Goal: Task Accomplishment & Management: Manage account settings

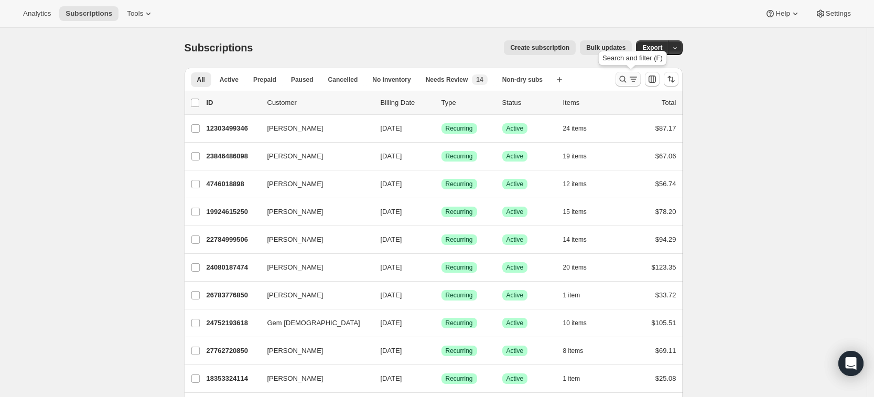
click at [624, 81] on icon "Search and filter results" at bounding box center [622, 79] width 7 height 7
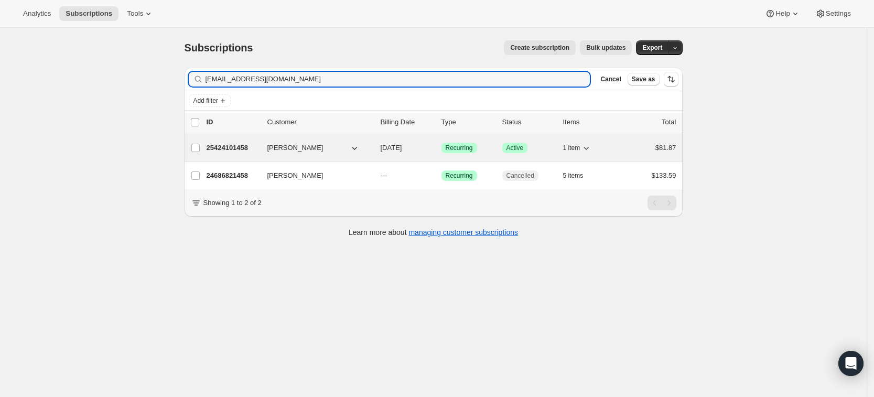
type input "sarahbethanye@gmail.com"
click at [233, 148] on p "25424101458" at bounding box center [233, 148] width 52 height 10
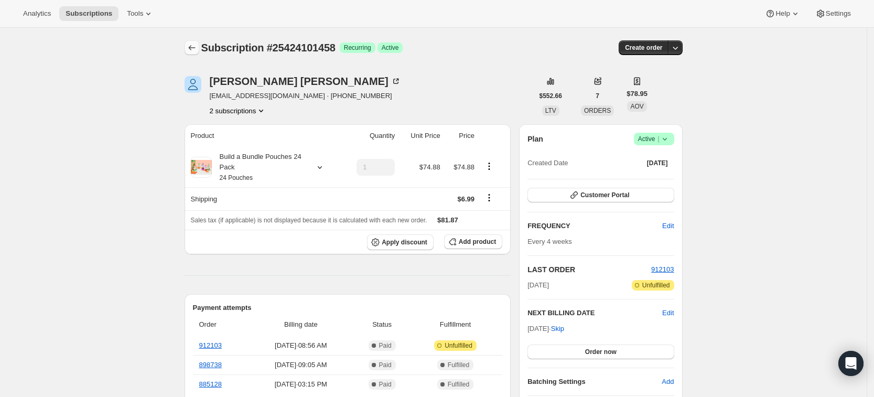
click at [195, 49] on icon "Subscriptions" at bounding box center [192, 47] width 10 height 10
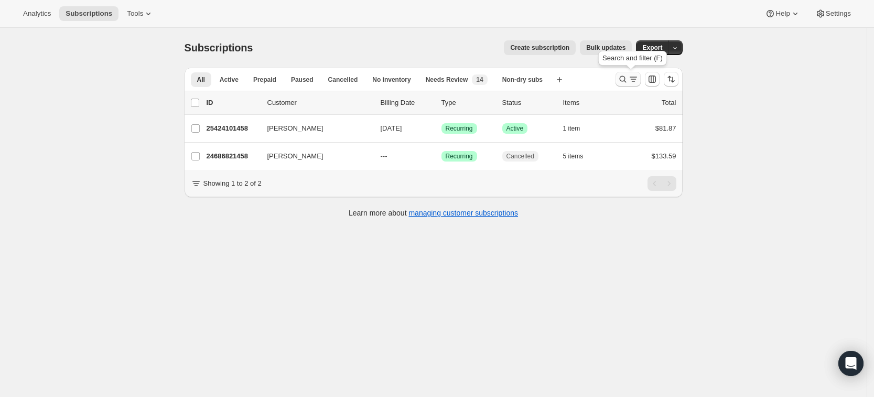
click at [625, 77] on icon "Search and filter results" at bounding box center [622, 79] width 10 height 10
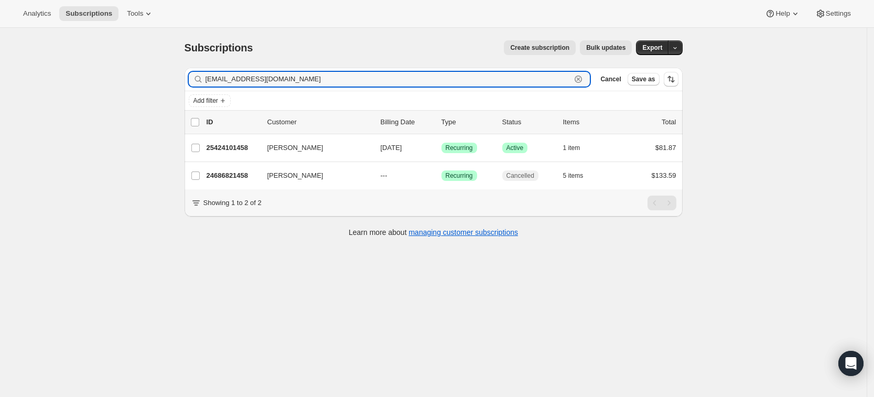
click at [580, 78] on icon "button" at bounding box center [579, 80] width 4 height 4
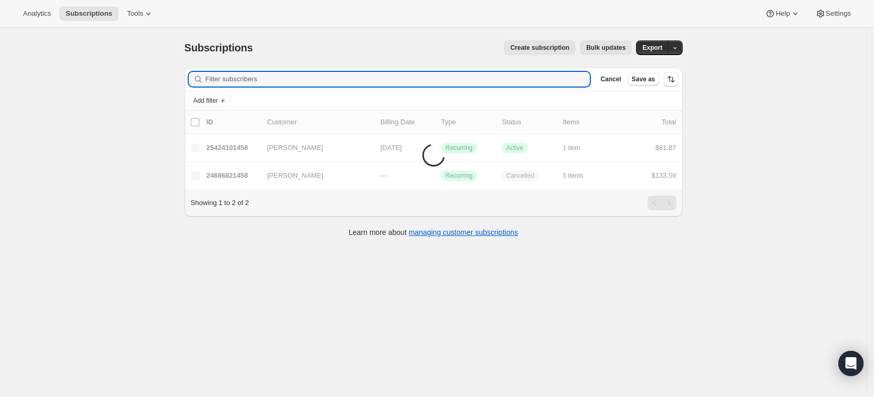
paste input "bonniemvan@gmail.com"
type input "bonniemvan@gmail.com"
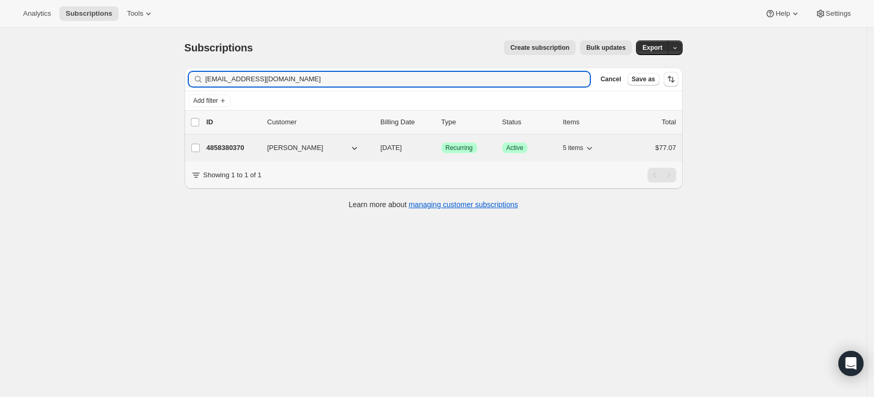
click at [234, 148] on p "4858380370" at bounding box center [233, 148] width 52 height 10
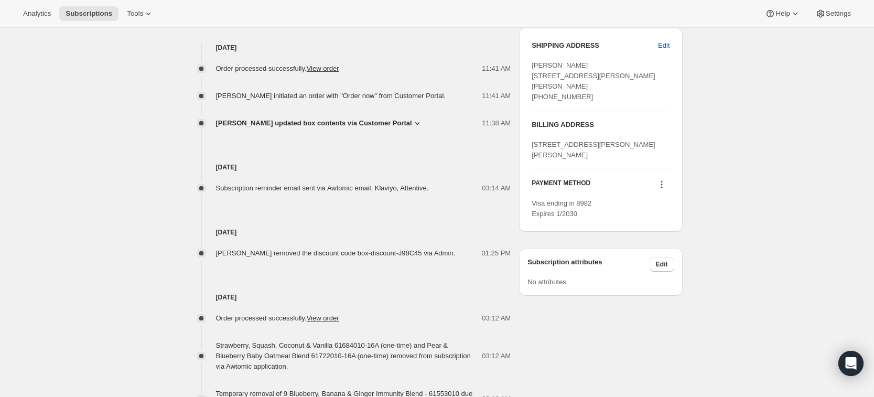
scroll to position [398, 0]
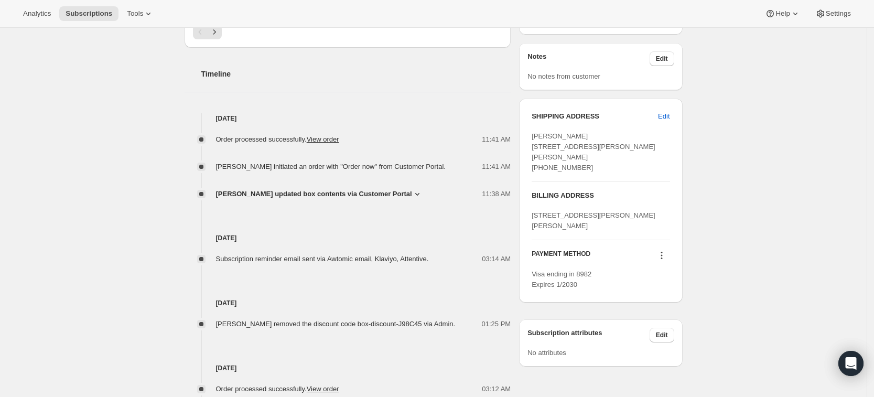
click at [362, 199] on div "Aug 21, 2025 Subscription reminder email sent via Awtomic email, Klaviyo, Atten…" at bounding box center [348, 231] width 327 height 65
click at [357, 189] on span "Bonnie Van updated box contents via Customer Portal" at bounding box center [314, 194] width 196 height 10
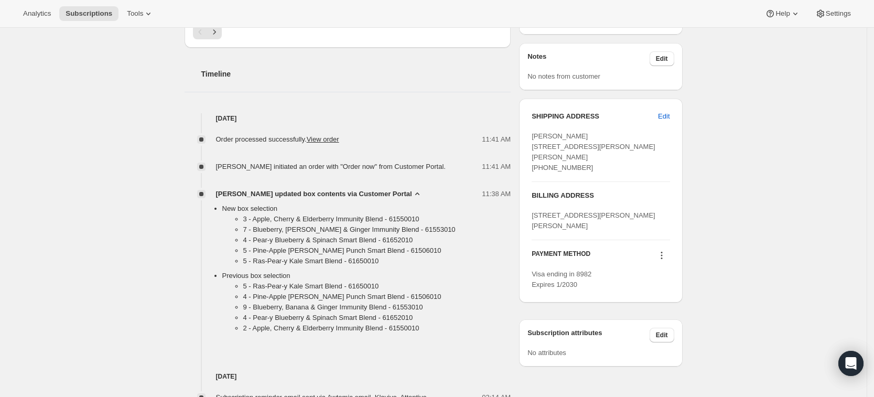
click at [333, 189] on span "Bonnie Van updated box contents via Customer Portal" at bounding box center [314, 194] width 196 height 10
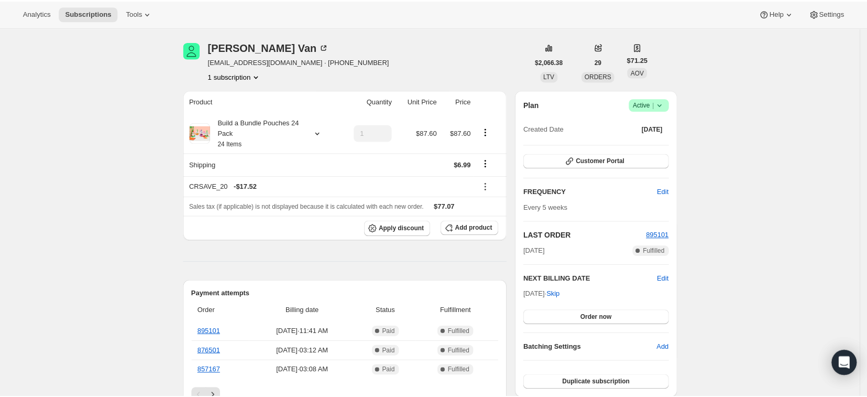
scroll to position [0, 0]
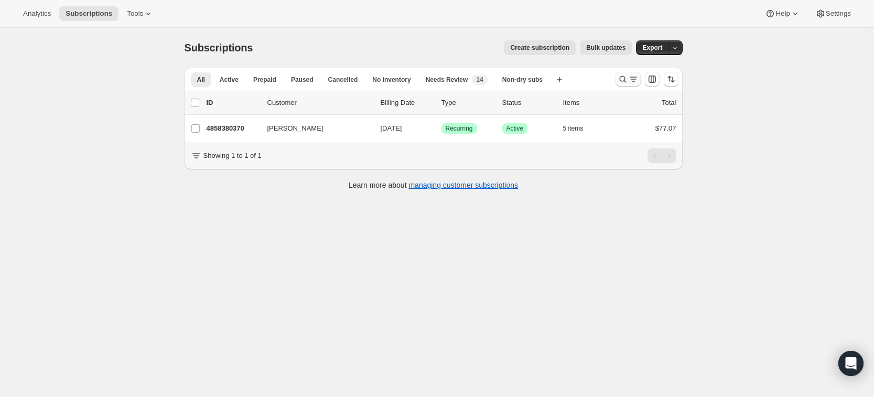
click at [626, 81] on icon "Search and filter results" at bounding box center [622, 79] width 10 height 10
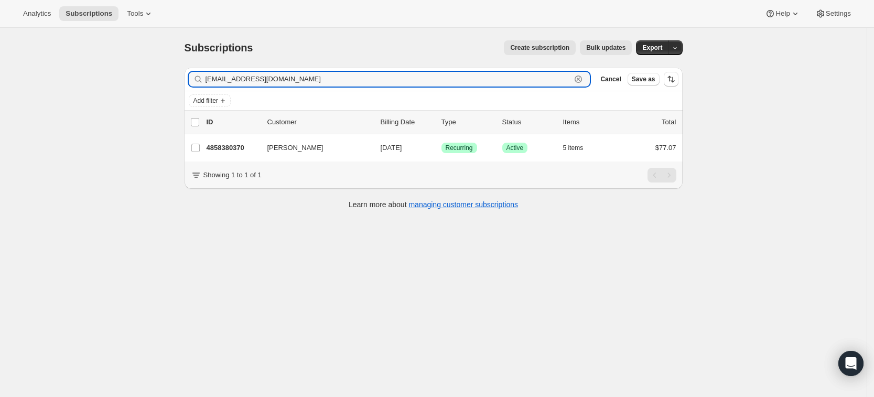
click at [582, 81] on icon "button" at bounding box center [577, 78] width 7 height 7
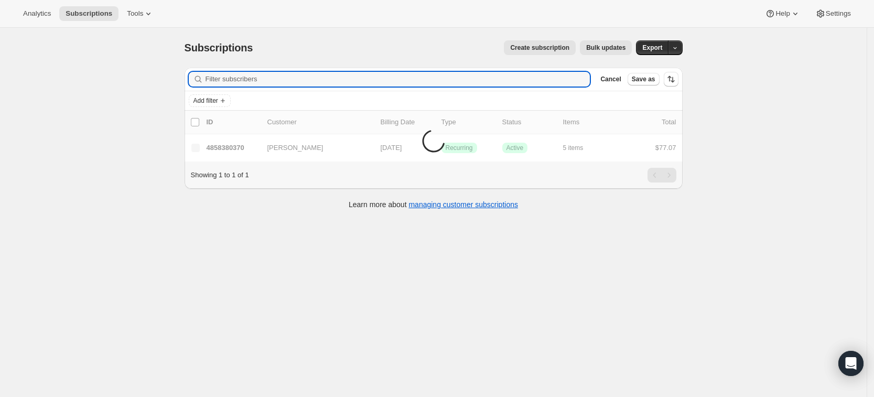
paste input "leanna.gersten@gmail.com"
type input "leanna.gersten@gmail.com"
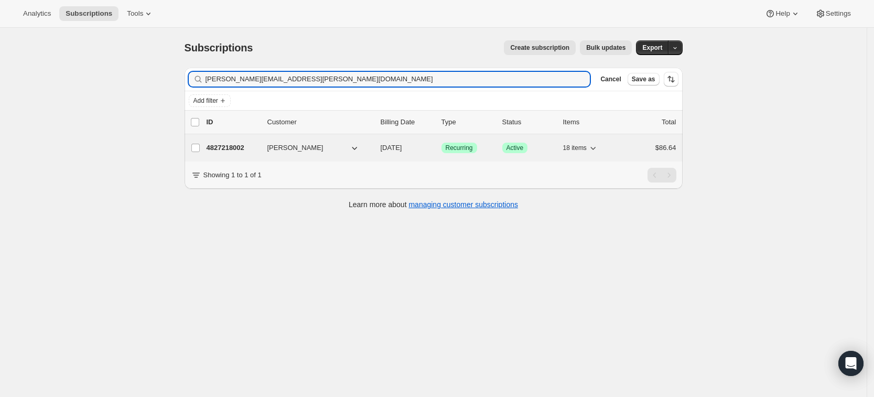
click at [244, 147] on p "4827218002" at bounding box center [233, 148] width 52 height 10
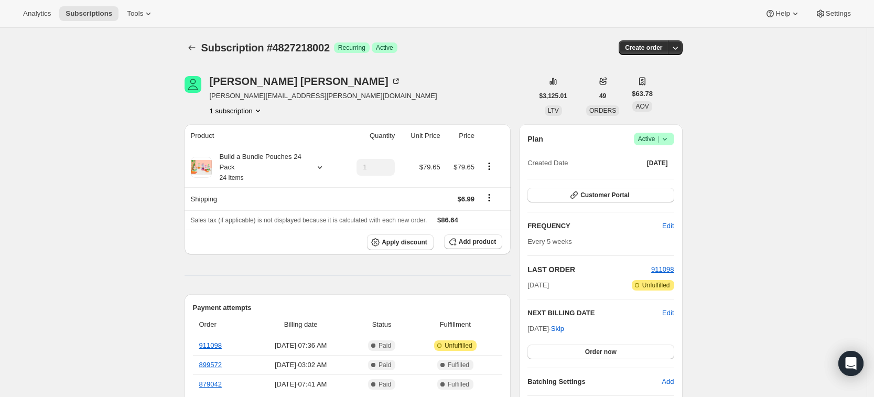
scroll to position [78, 0]
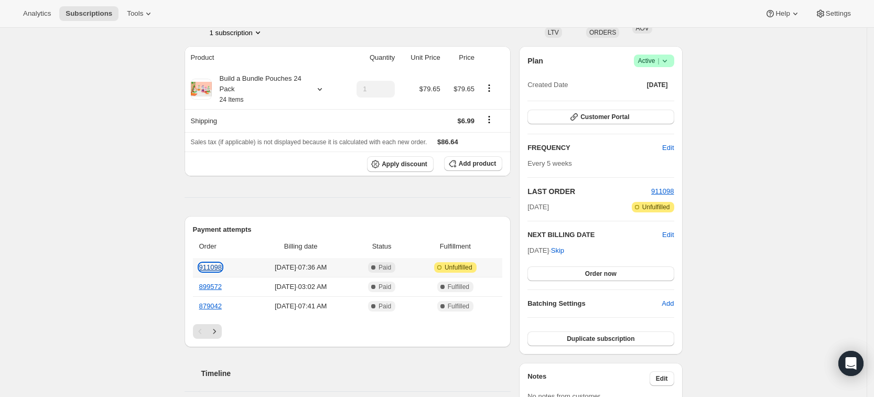
click at [214, 268] on link "911098" at bounding box center [210, 267] width 23 height 8
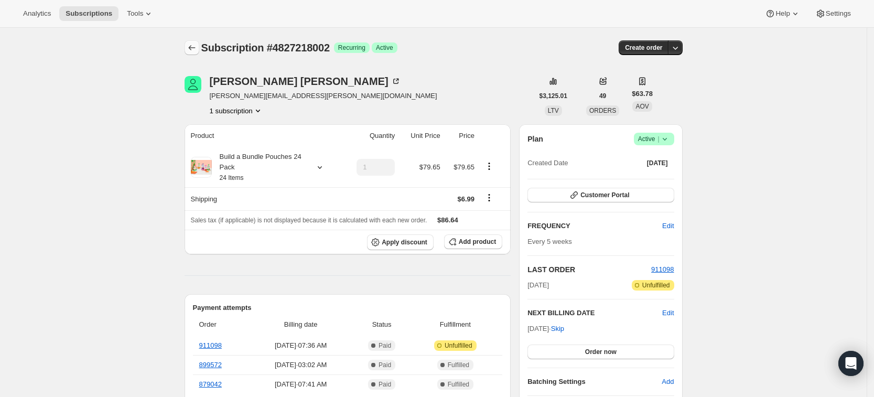
click at [195, 48] on icon "Subscriptions" at bounding box center [191, 47] width 7 height 5
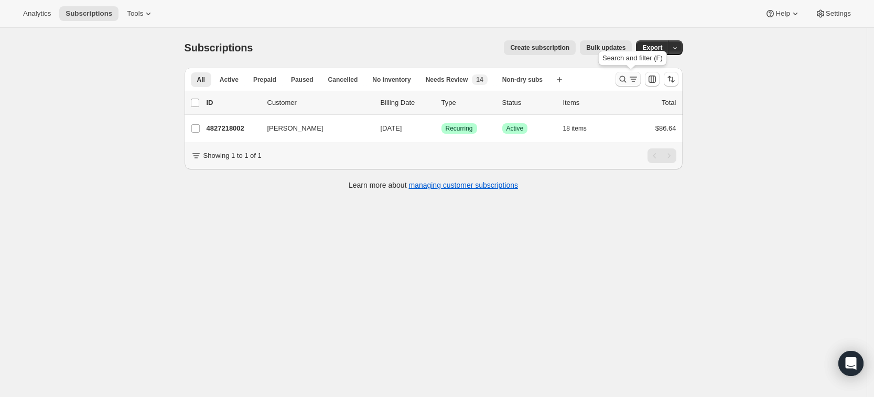
click at [628, 80] on icon "Search and filter results" at bounding box center [622, 79] width 10 height 10
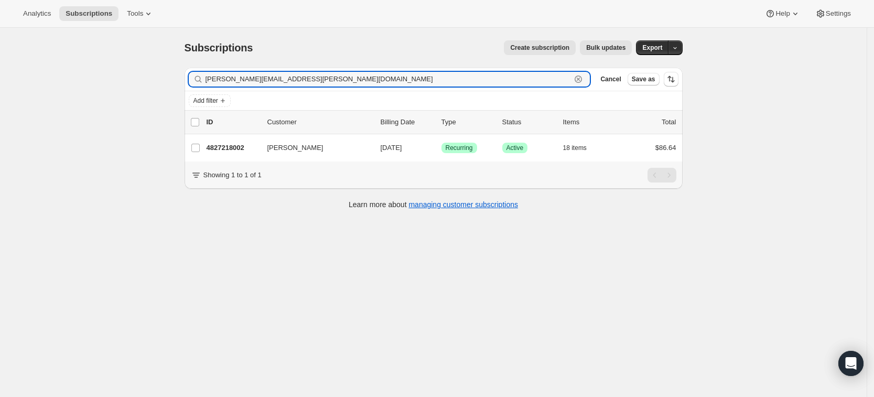
click at [582, 76] on icon "button" at bounding box center [578, 79] width 10 height 10
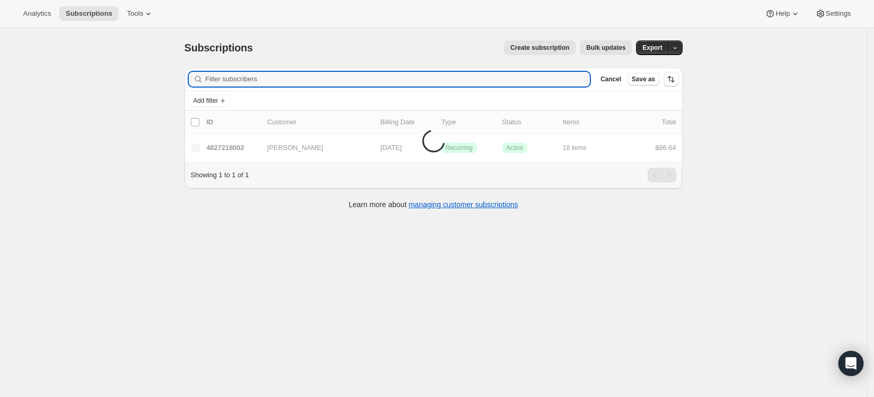
paste input "Brittany Fischer"
type input "Brittany Fischer"
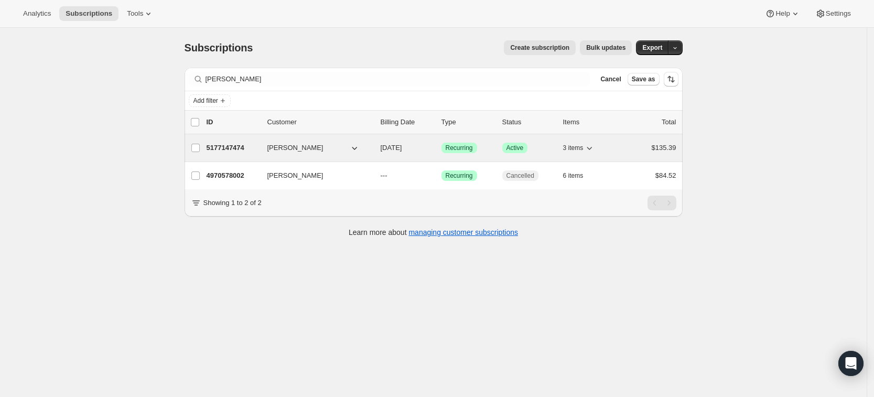
click at [238, 150] on p "5177147474" at bounding box center [233, 148] width 52 height 10
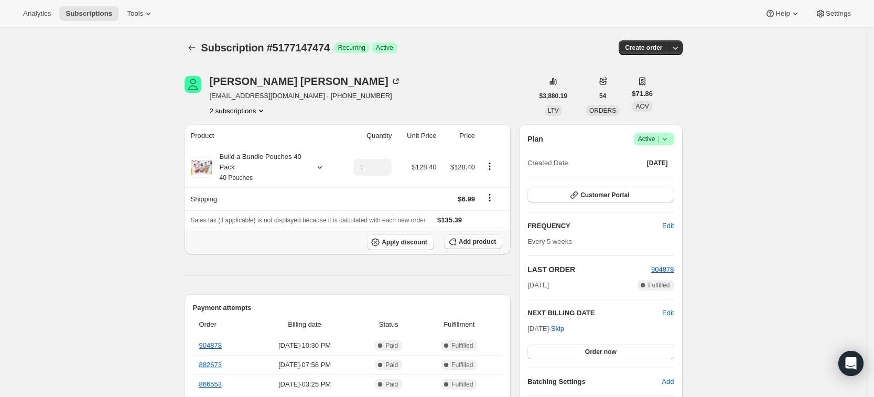
click at [466, 240] on span "Add product" at bounding box center [477, 241] width 37 height 8
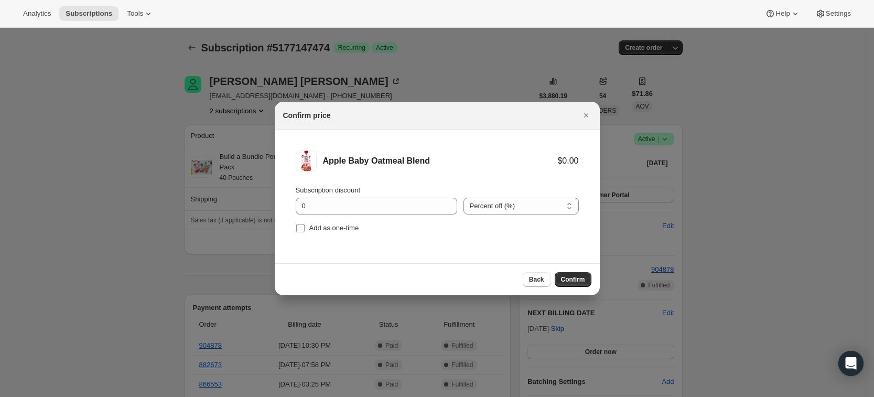
click at [336, 224] on span "Add as one-time" at bounding box center [334, 228] width 50 height 8
click at [305, 224] on input "Add as one-time" at bounding box center [300, 228] width 8 height 8
checkbox input "true"
click at [577, 276] on span "Confirm" at bounding box center [573, 279] width 24 height 8
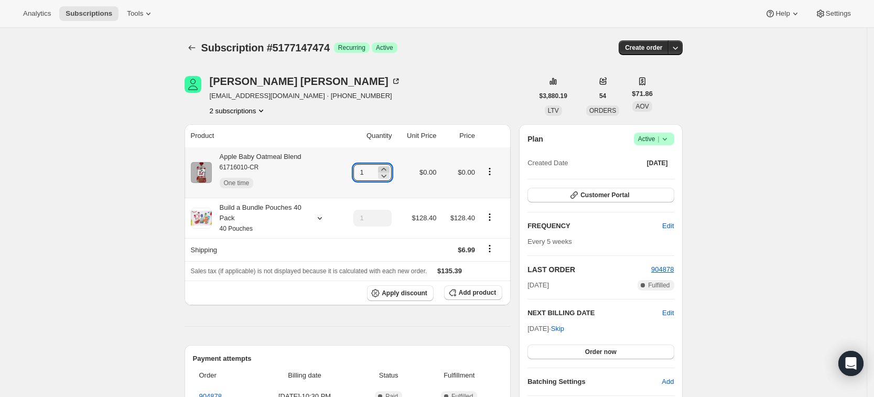
click at [386, 169] on icon at bounding box center [384, 169] width 5 height 3
type input "3"
click at [320, 219] on icon at bounding box center [319, 218] width 10 height 10
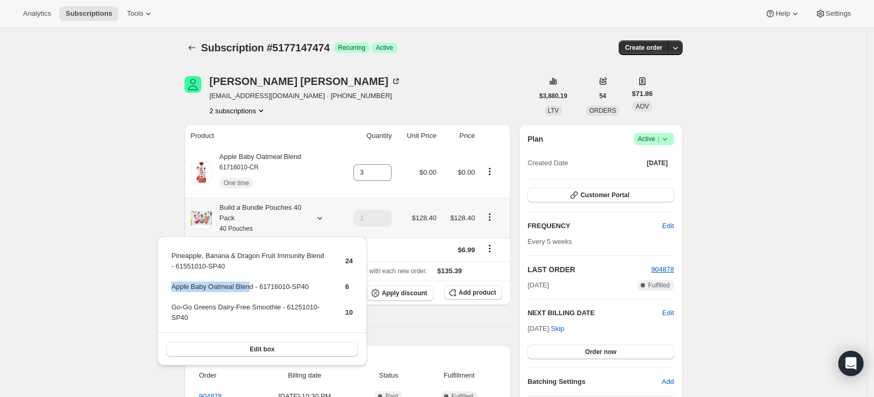
drag, startPoint x: 173, startPoint y: 285, endPoint x: 247, endPoint y: 290, distance: 74.6
click at [247, 290] on td "Apple Baby Oatmeal Blend - 61716010-SP40" at bounding box center [249, 290] width 157 height 19
drag, startPoint x: 251, startPoint y: 286, endPoint x: 171, endPoint y: 286, distance: 79.7
click at [171, 286] on td "Apple Baby Oatmeal Blend - 61716010-SP40" at bounding box center [249, 290] width 157 height 19
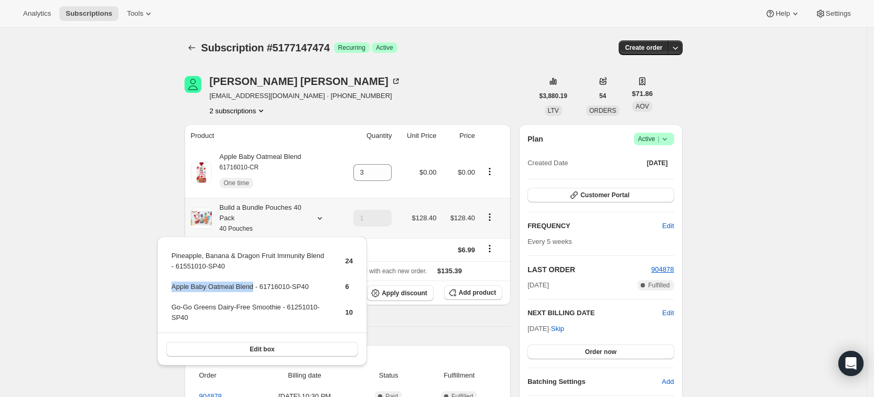
copy td "Apple Baby Oatmeal Blend"
click at [193, 46] on icon "Subscriptions" at bounding box center [192, 47] width 10 height 10
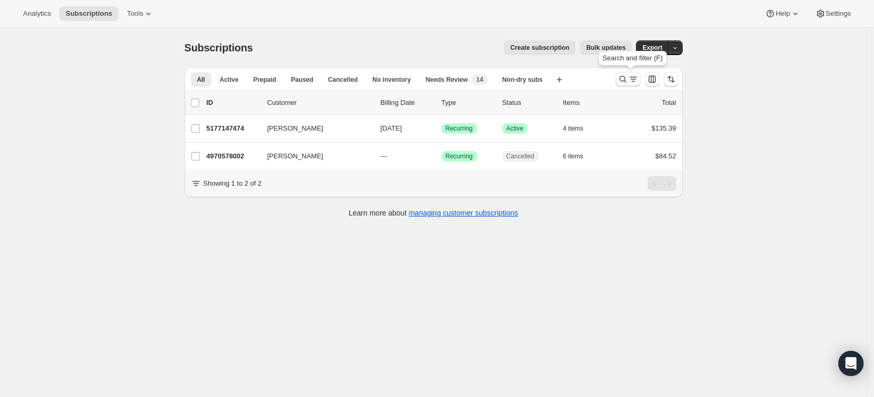
click at [622, 82] on icon "Search and filter results" at bounding box center [622, 79] width 10 height 10
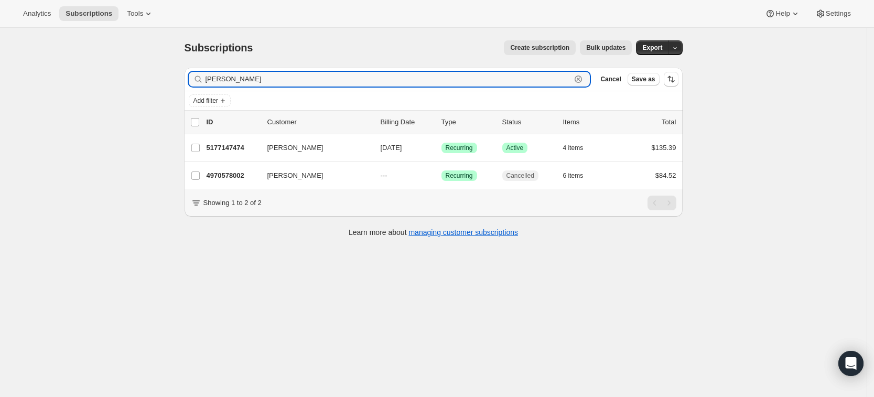
click at [583, 83] on icon "button" at bounding box center [578, 79] width 10 height 10
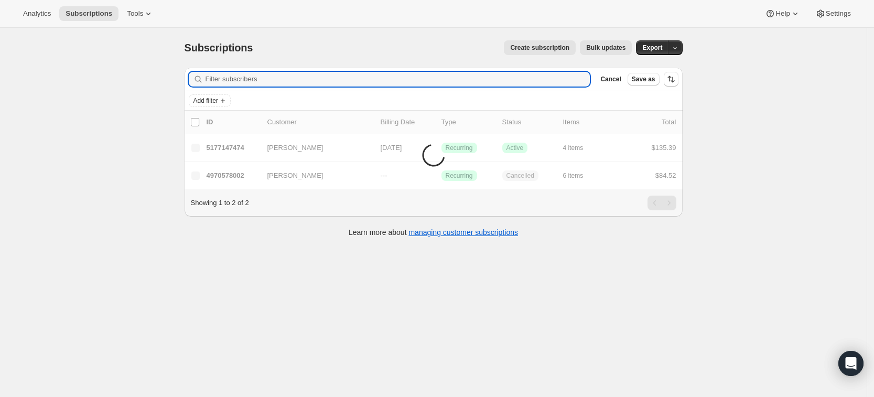
paste input "annoing@msn.com"
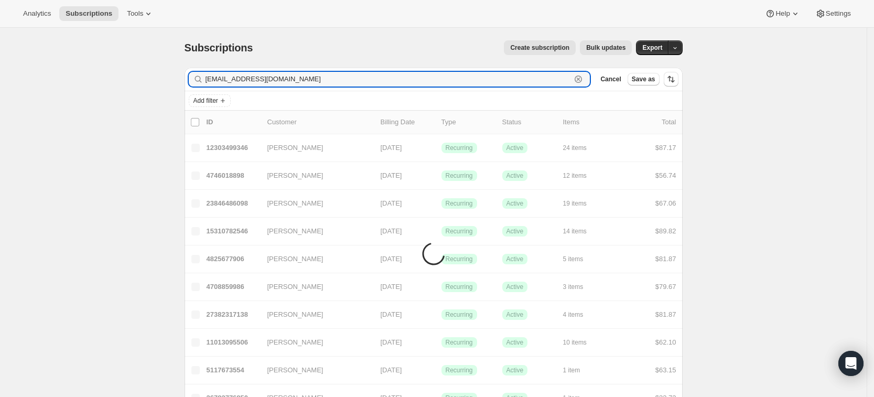
type input "annoing@msn.com"
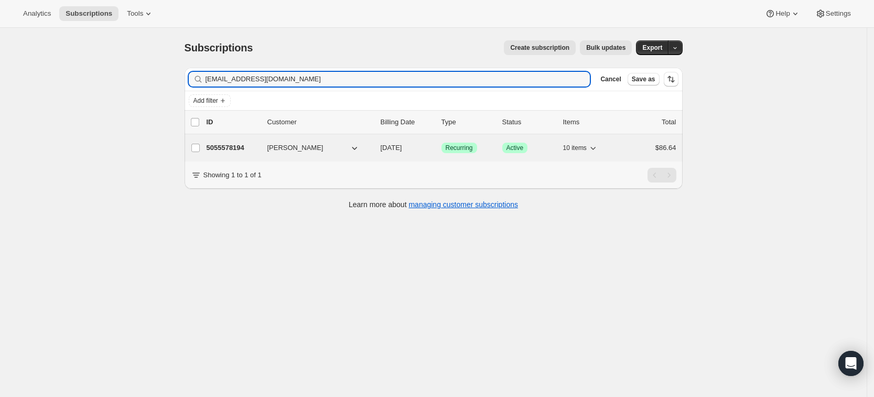
click at [237, 142] on div "5055578194 Megan Duringer 10/07/2025 Success Recurring Success Active 10 items …" at bounding box center [442, 147] width 470 height 15
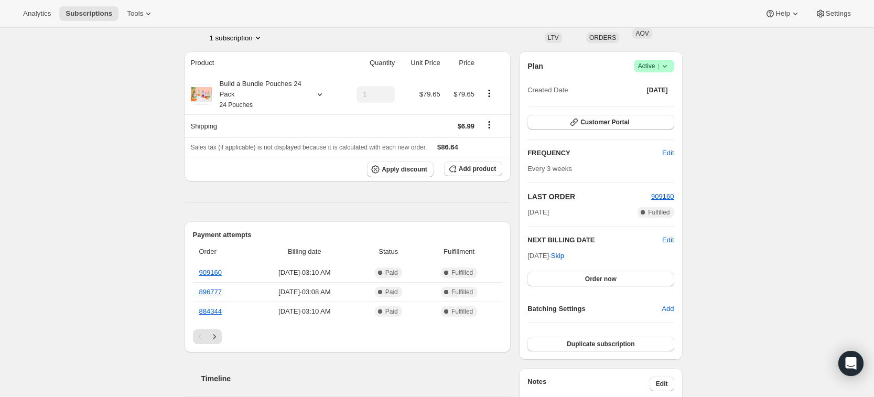
scroll to position [36, 0]
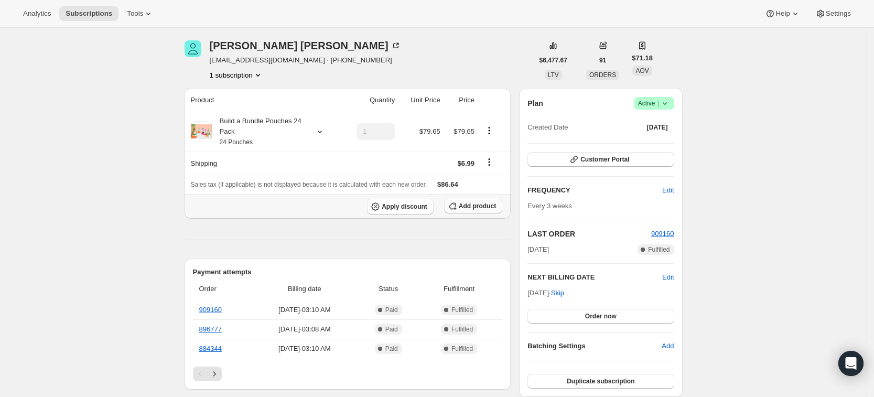
click at [485, 207] on span "Add product" at bounding box center [477, 206] width 37 height 8
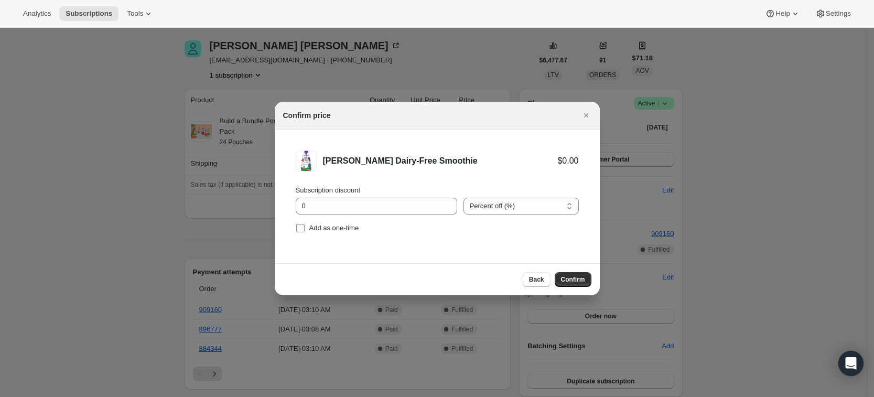
click at [328, 226] on span "Add as one-time" at bounding box center [334, 228] width 50 height 8
click at [305, 226] on input "Add as one-time" at bounding box center [300, 228] width 8 height 8
checkbox input "true"
click at [578, 282] on span "Confirm" at bounding box center [573, 279] width 24 height 8
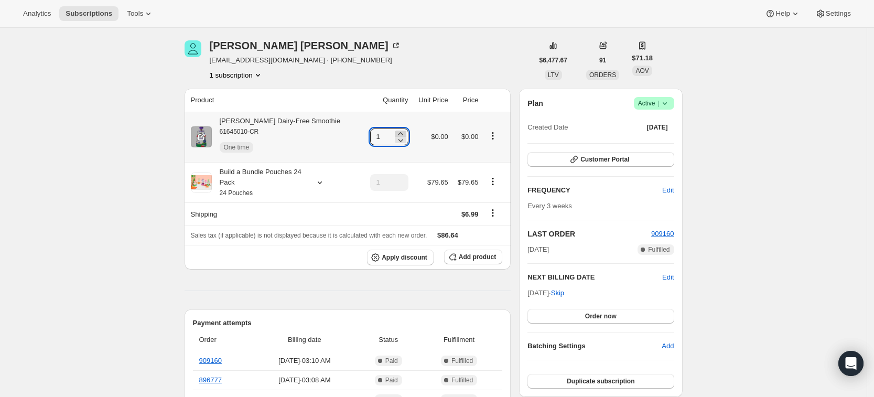
click at [396, 133] on icon at bounding box center [400, 133] width 10 height 10
type input "3"
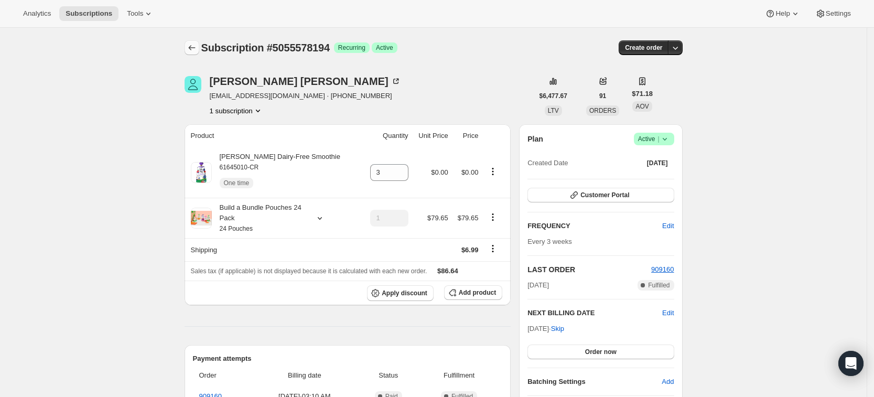
click at [194, 49] on icon "Subscriptions" at bounding box center [192, 47] width 10 height 10
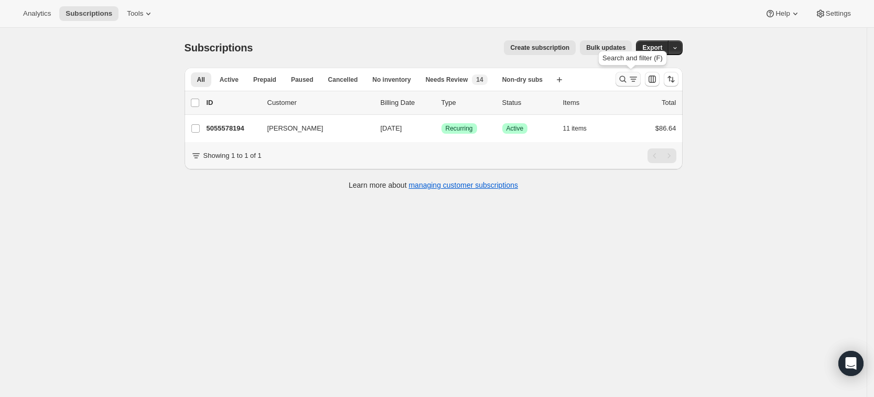
click at [628, 78] on icon "Search and filter results" at bounding box center [622, 79] width 10 height 10
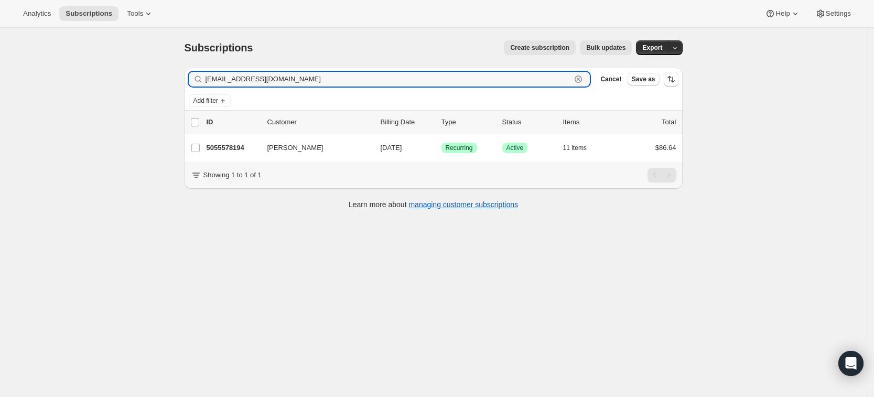
click at [583, 75] on icon "button" at bounding box center [578, 79] width 10 height 10
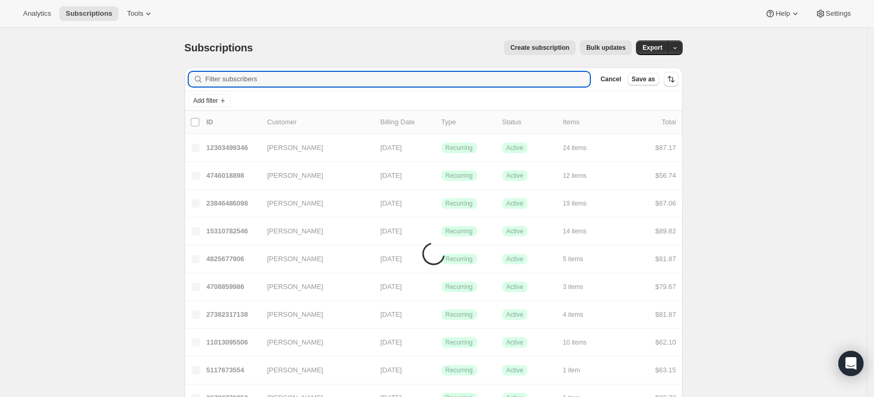
paste input "Kaelyn Deeter"
type input "Kaelyn Deeter"
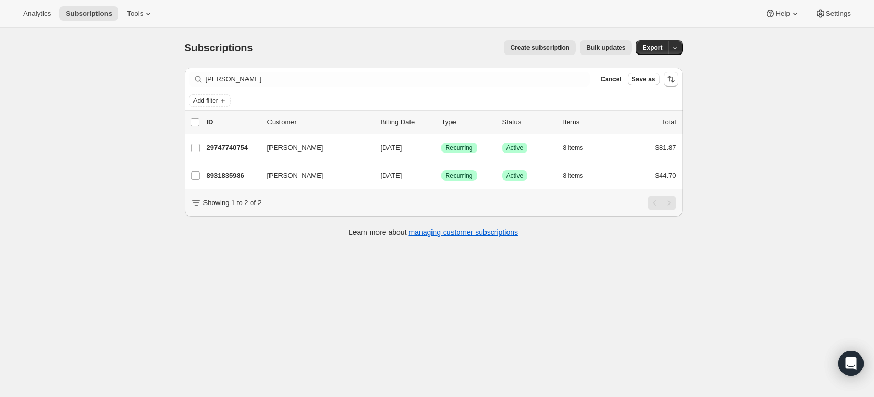
drag, startPoint x: 238, startPoint y: 175, endPoint x: 215, endPoint y: 239, distance: 67.8
click at [215, 237] on div "Learn more about managing customer subscriptions" at bounding box center [433, 232] width 477 height 10
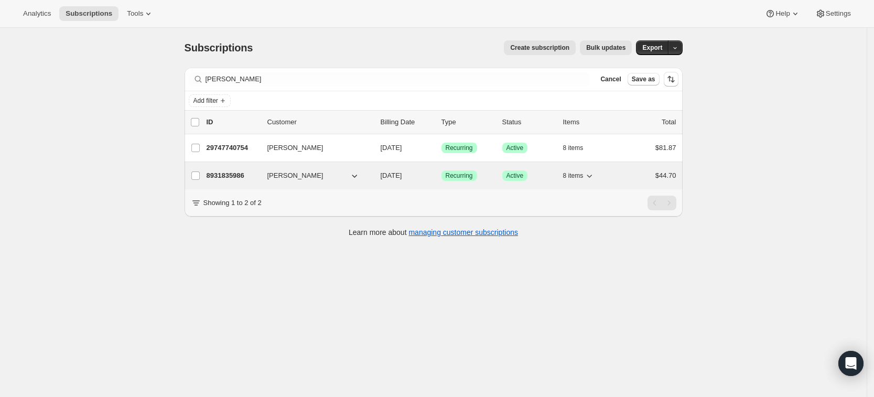
drag, startPoint x: 233, startPoint y: 173, endPoint x: 216, endPoint y: 176, distance: 17.0
click at [216, 176] on p "8931835986" at bounding box center [233, 175] width 52 height 10
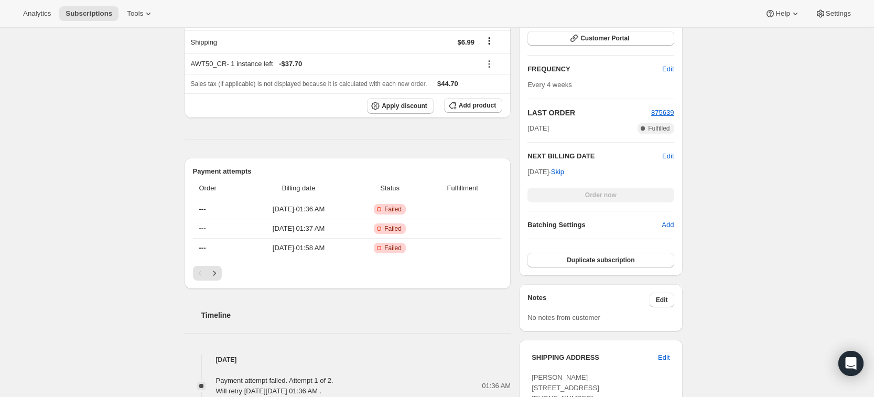
scroll to position [130, 0]
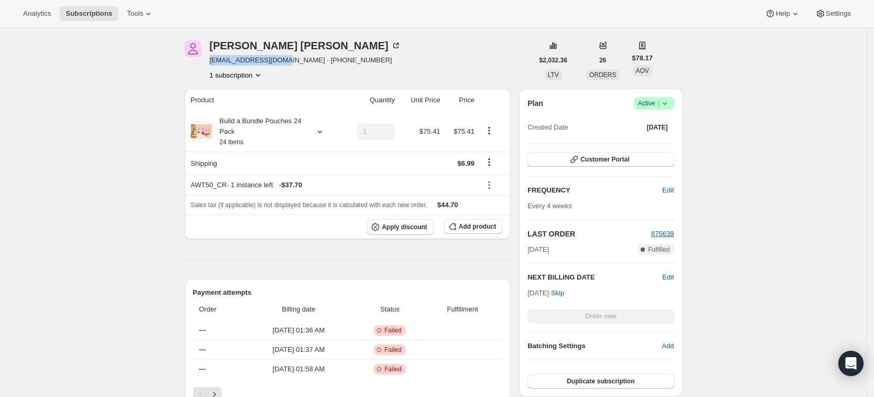
drag, startPoint x: 283, startPoint y: 61, endPoint x: 213, endPoint y: 62, distance: 69.2
click at [213, 62] on span "kaelyndeet@gmail.com · +13107398660" at bounding box center [305, 60] width 191 height 10
copy span "kaelyndeet@gmail.com"
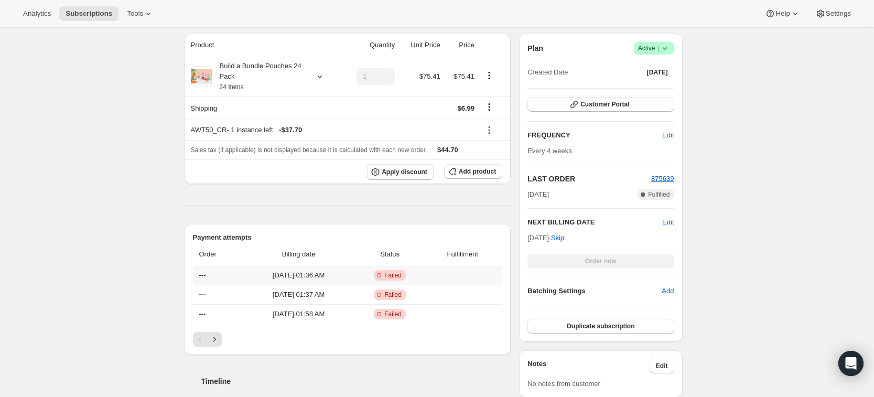
scroll to position [0, 0]
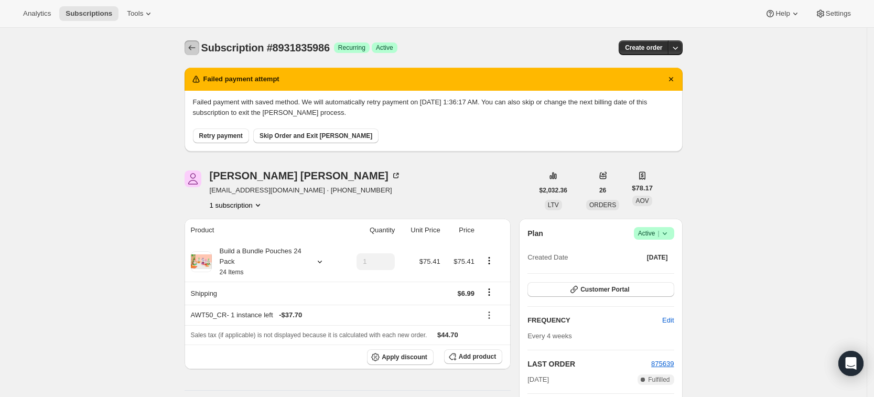
click at [192, 45] on icon "Subscriptions" at bounding box center [192, 47] width 10 height 10
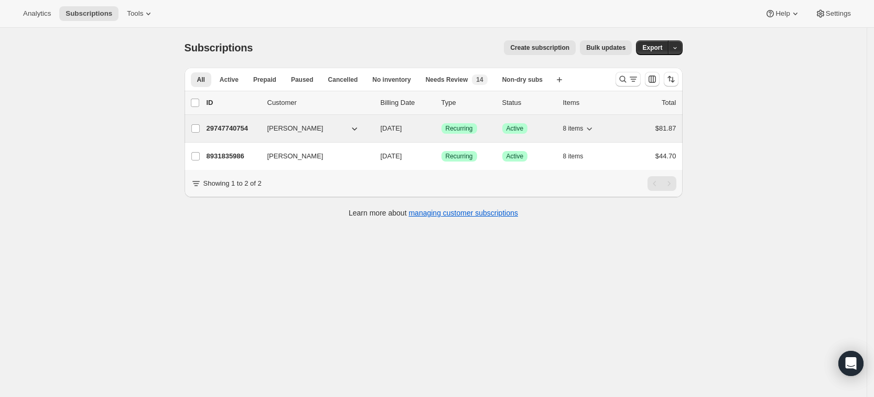
click at [236, 126] on p "29747740754" at bounding box center [233, 128] width 52 height 10
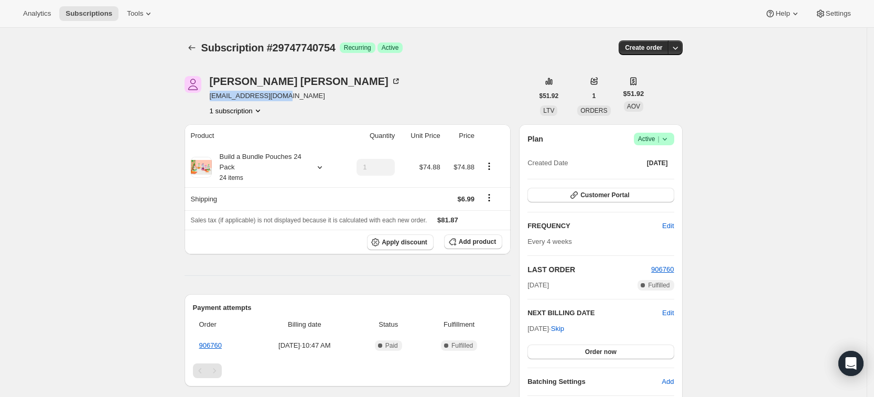
drag, startPoint x: 286, startPoint y: 94, endPoint x: 212, endPoint y: 95, distance: 74.4
click at [212, 95] on div "Kaelyn L Deeter kaelyndeeter@mac.com 1 subscription" at bounding box center [359, 96] width 349 height 40
copy span "kaelyndeeter@mac.com"
click at [477, 239] on span "Add product" at bounding box center [477, 241] width 37 height 8
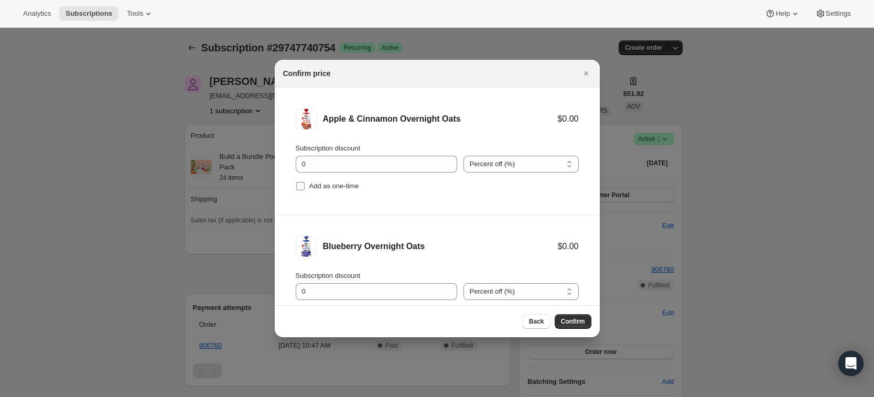
click at [334, 190] on span "Add as one-time" at bounding box center [334, 186] width 50 height 8
click at [305, 190] on input "Add as one-time" at bounding box center [300, 186] width 8 height 8
checkbox input "true"
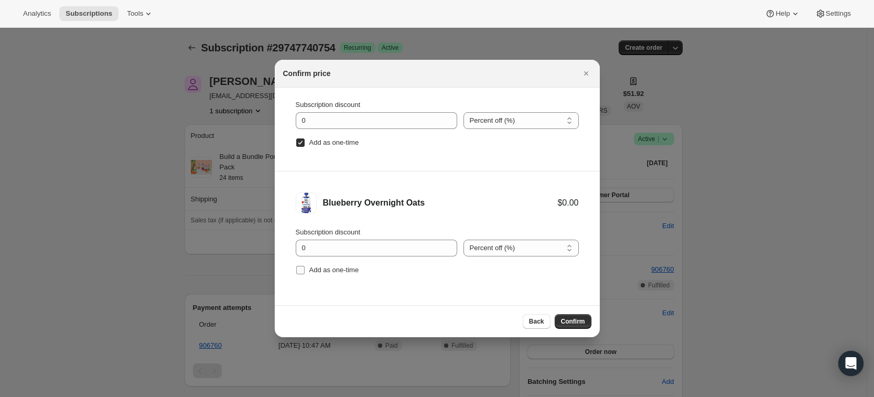
click at [326, 270] on span "Add as one-time" at bounding box center [334, 270] width 50 height 8
click at [305, 270] on input "Add as one-time" at bounding box center [300, 270] width 8 height 8
checkbox input "true"
click at [574, 319] on span "Confirm" at bounding box center [573, 321] width 24 height 8
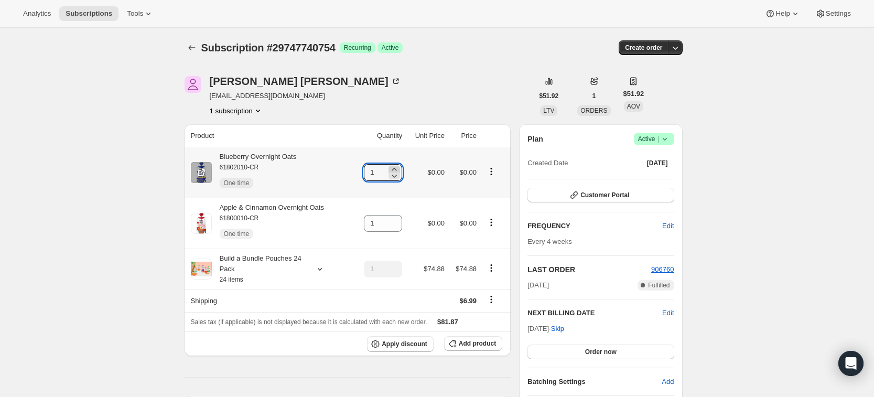
click at [399, 167] on icon at bounding box center [394, 169] width 10 height 10
type input "3"
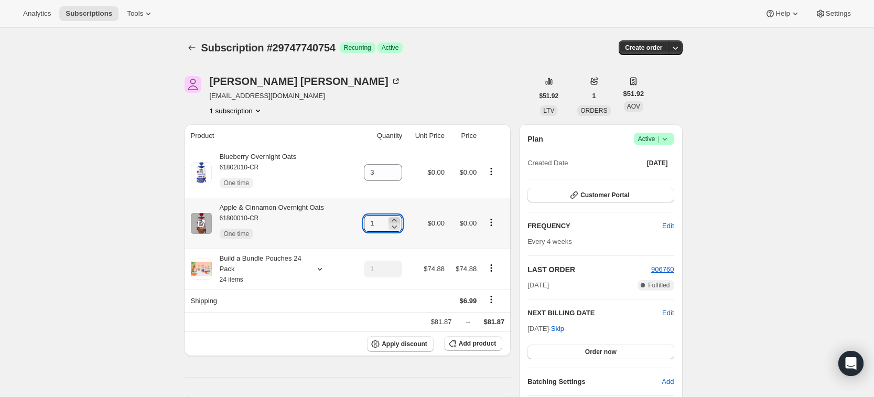
click at [399, 218] on icon at bounding box center [394, 220] width 10 height 10
type input "3"
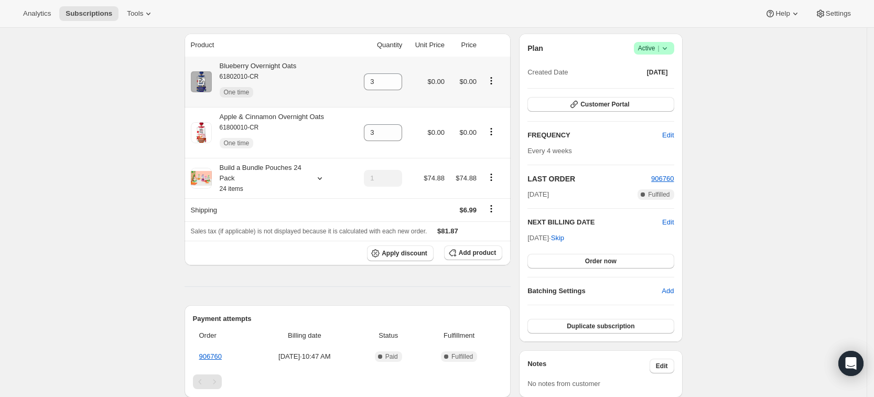
scroll to position [0, 0]
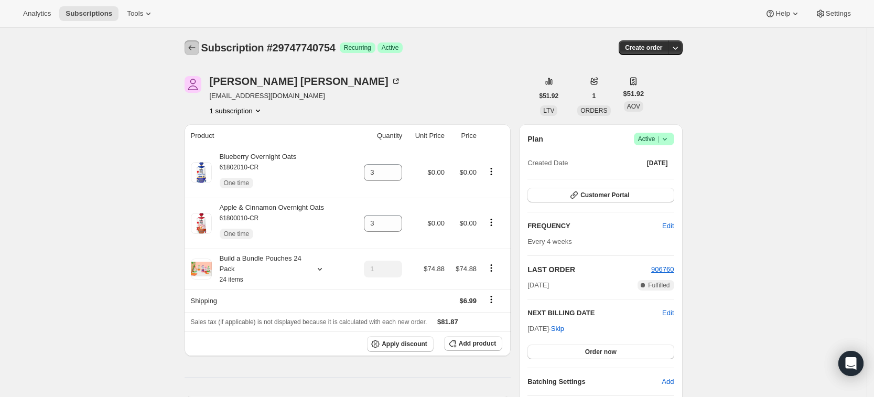
click at [199, 42] on button "Subscriptions" at bounding box center [192, 47] width 15 height 15
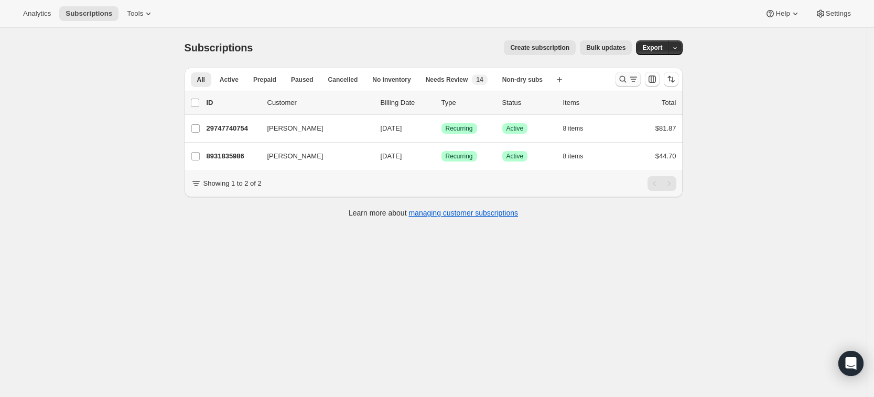
click at [620, 73] on button "Search and filter results" at bounding box center [627, 79] width 25 height 15
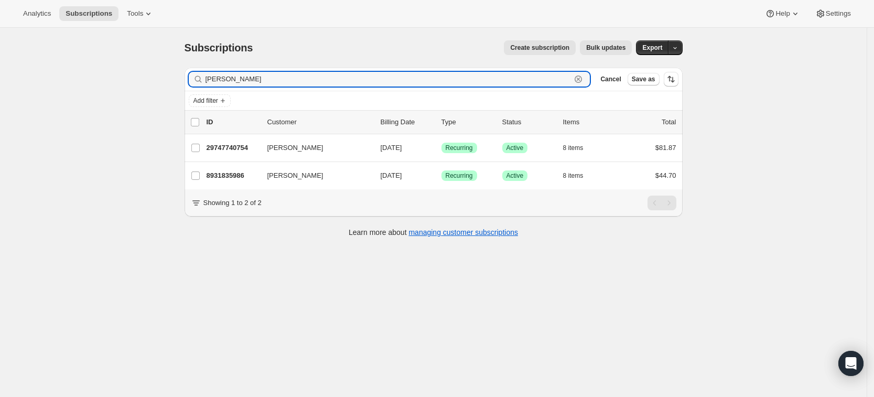
click at [583, 83] on icon "button" at bounding box center [578, 79] width 10 height 10
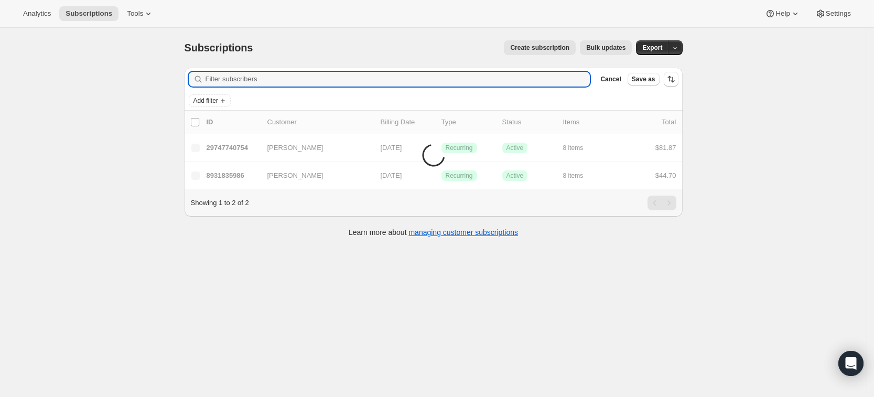
paste input "nrhines1@gmail.com"
type input "nrhines1@gmail.com"
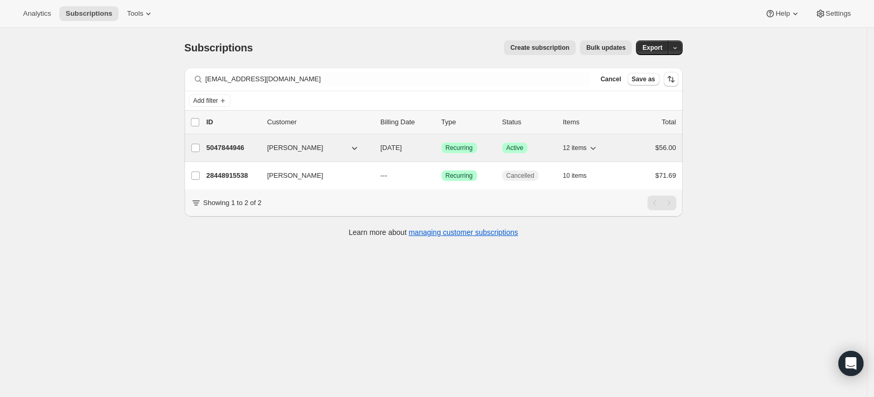
click at [233, 147] on p "5047844946" at bounding box center [233, 148] width 52 height 10
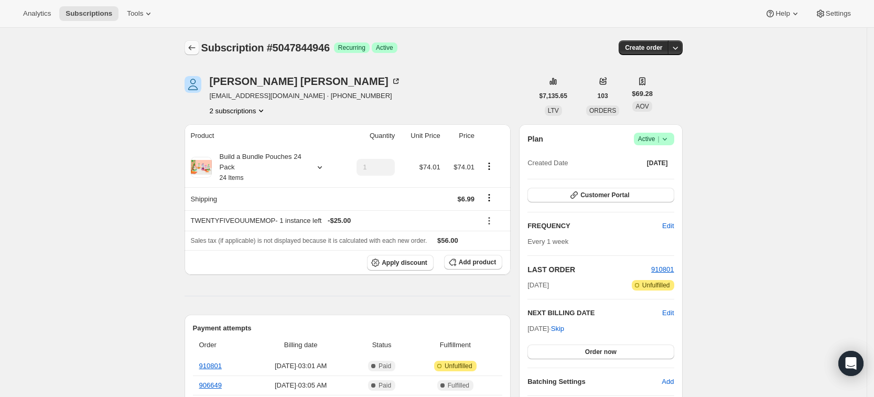
click at [199, 53] on button "Subscriptions" at bounding box center [192, 47] width 15 height 15
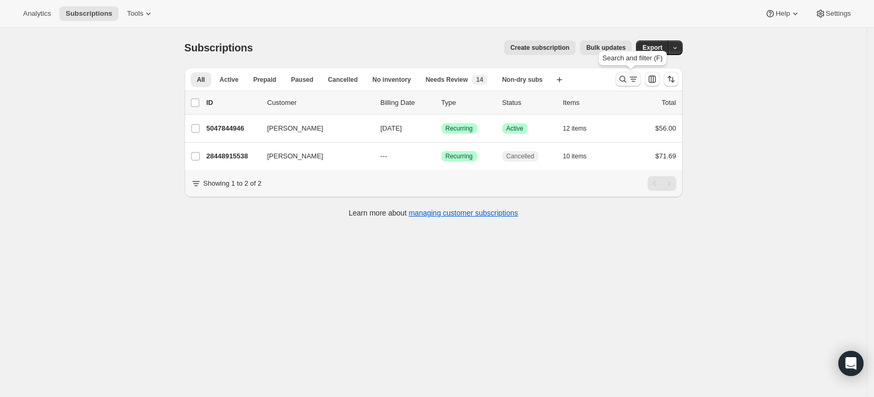
click at [626, 81] on icon "Search and filter results" at bounding box center [622, 79] width 10 height 10
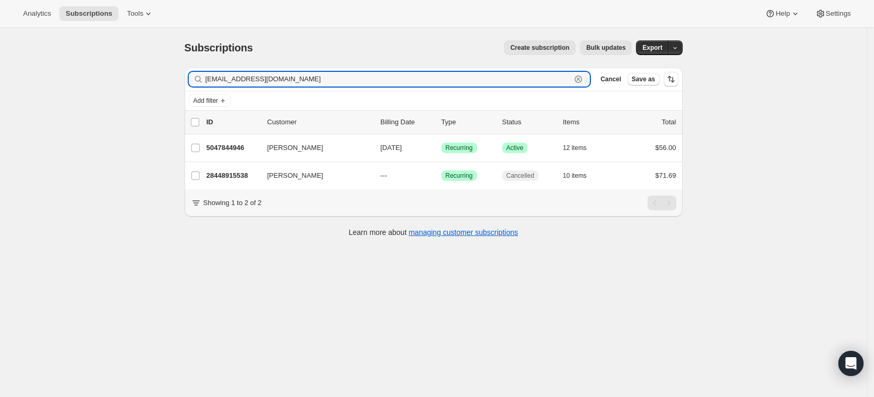
click at [582, 79] on icon "button" at bounding box center [578, 79] width 10 height 10
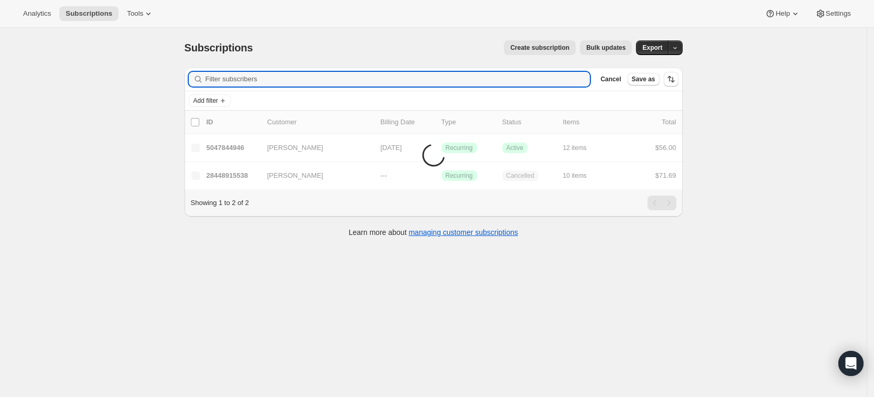
paste input "katayama.erin@gmail.com"
type input "katayama.erin@gmail.com"
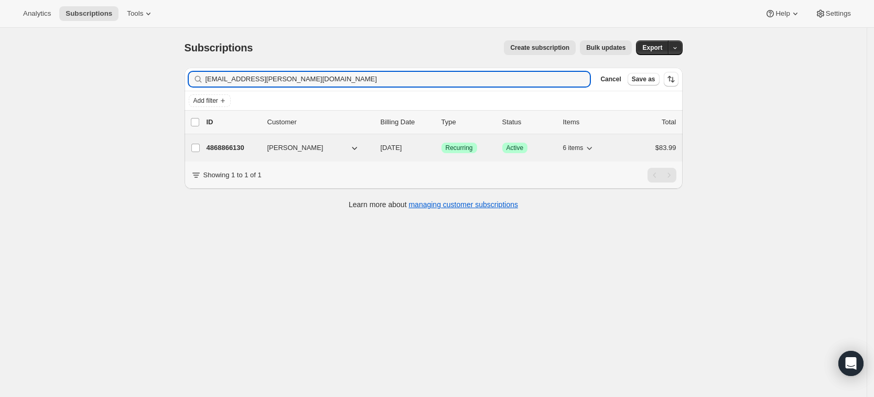
click at [231, 143] on p "4868866130" at bounding box center [233, 148] width 52 height 10
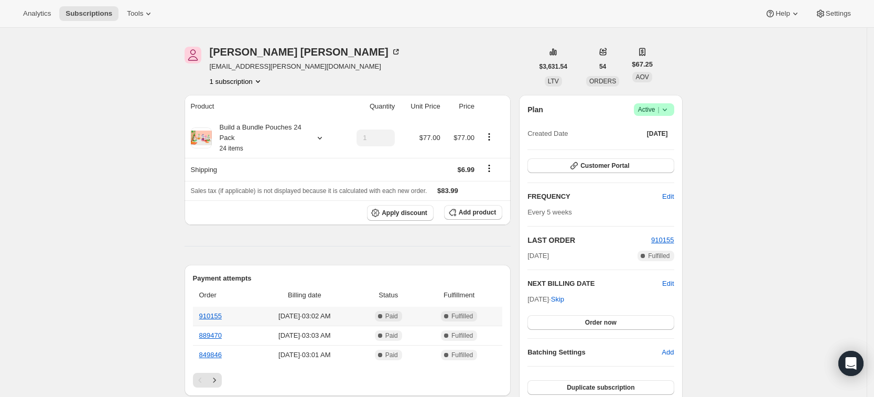
scroll to position [16, 0]
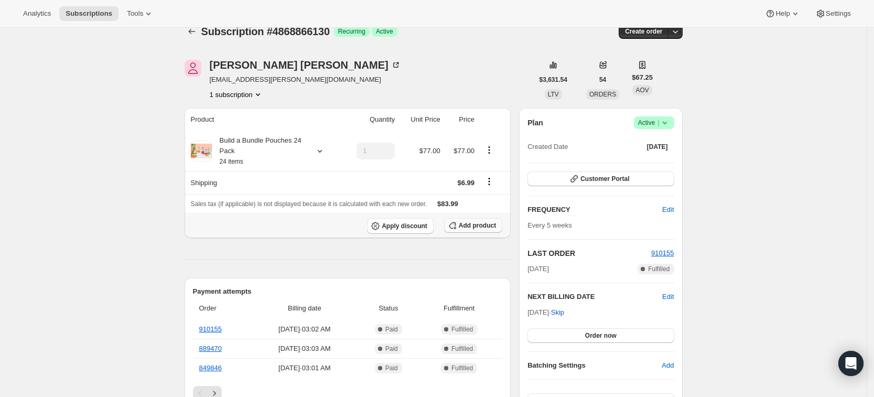
click at [469, 223] on span "Add product" at bounding box center [477, 225] width 37 height 8
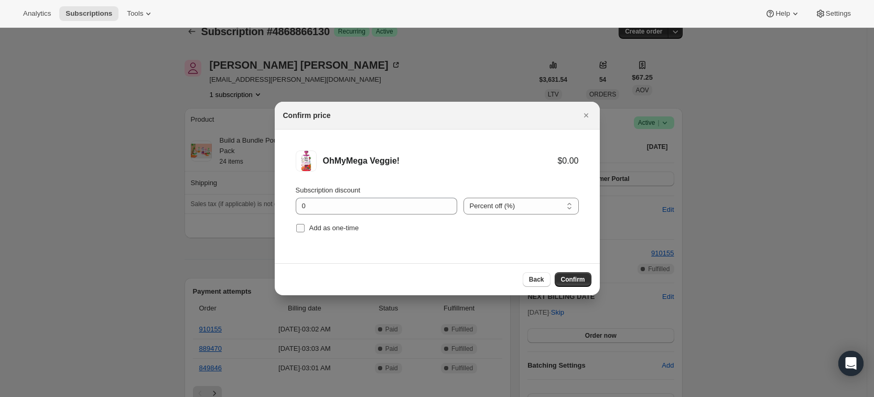
click at [329, 235] on label "Add as one-time" at bounding box center [327, 228] width 63 height 15
click at [305, 232] on input "Add as one-time" at bounding box center [300, 228] width 8 height 8
checkbox input "true"
click at [570, 281] on span "Confirm" at bounding box center [573, 279] width 24 height 8
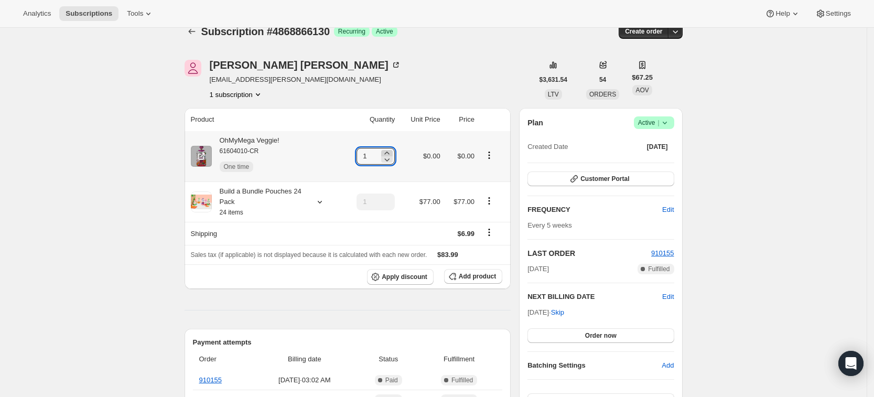
click at [389, 153] on icon at bounding box center [387, 152] width 5 height 3
type input "3"
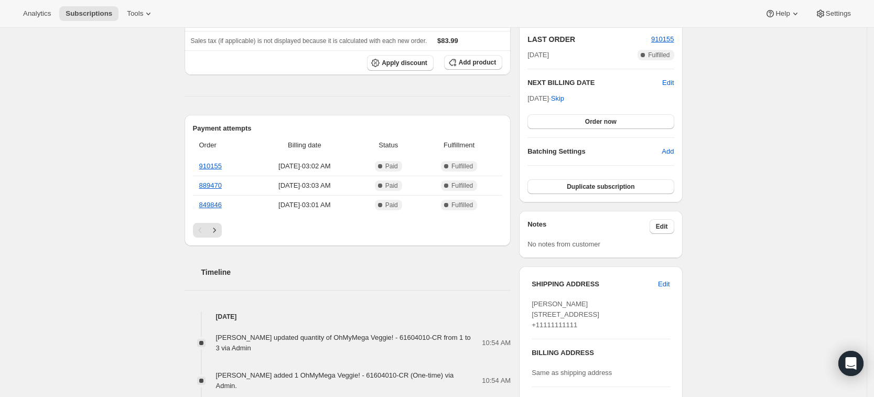
scroll to position [0, 0]
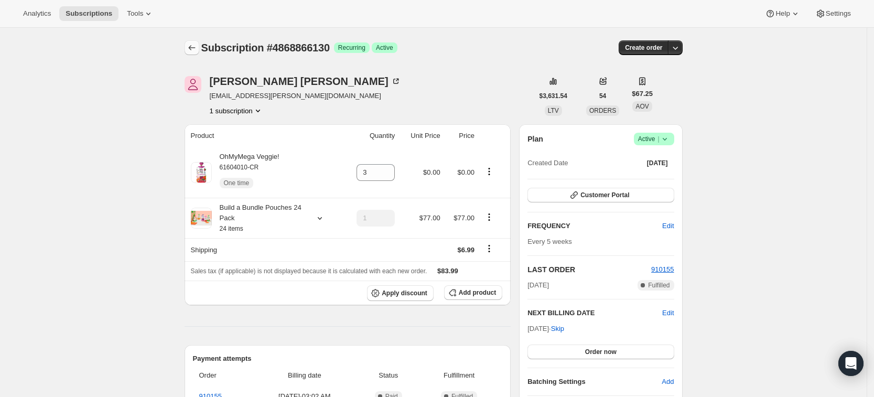
click at [197, 46] on icon "Subscriptions" at bounding box center [192, 47] width 10 height 10
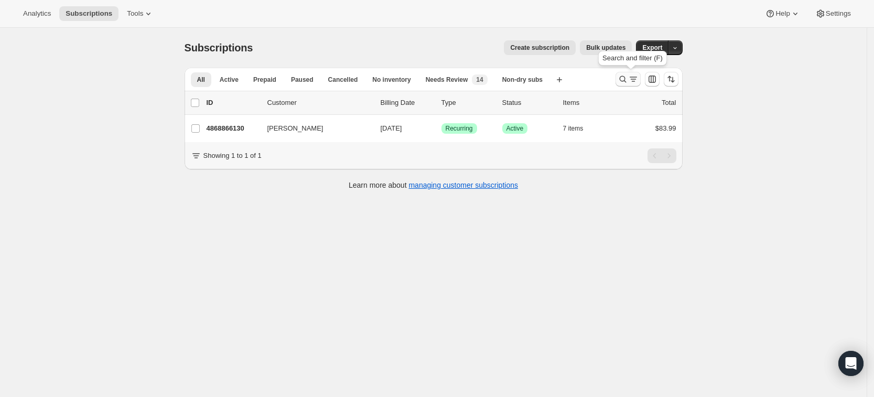
click at [628, 83] on icon "Search and filter results" at bounding box center [622, 79] width 10 height 10
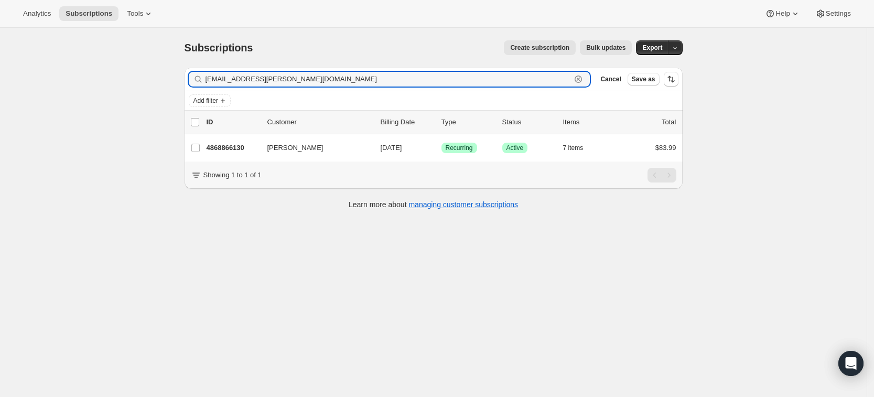
click at [582, 82] on icon "button" at bounding box center [577, 78] width 7 height 7
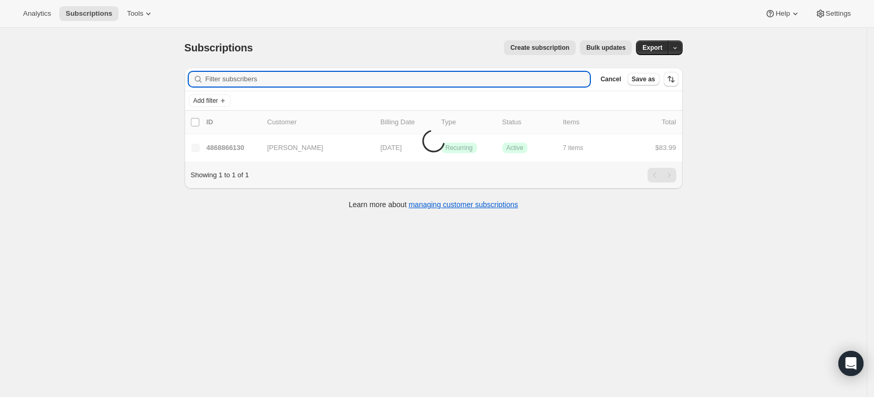
paste input "shelbyrichardson05@gmail.com"
type input "shelbyrichardson05@gmail.com"
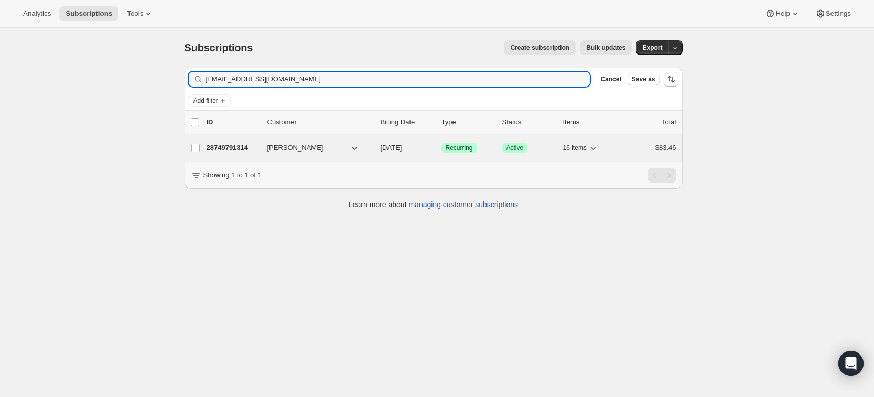
click at [241, 143] on p "28749791314" at bounding box center [233, 148] width 52 height 10
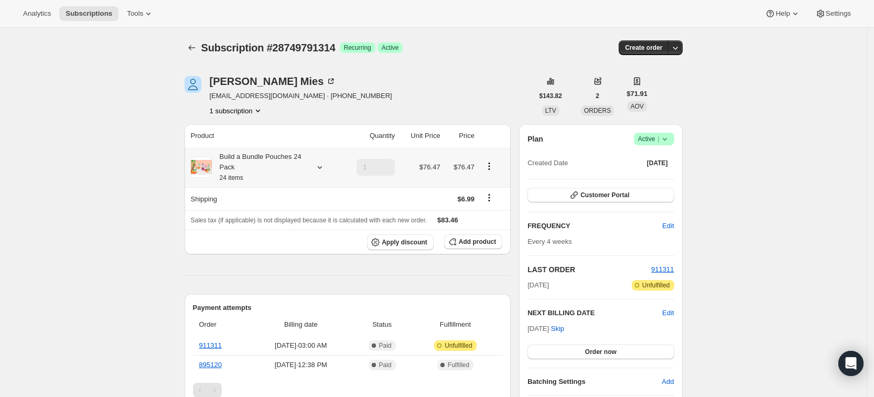
click at [322, 175] on div "Build a Bundle Pouches 24 Pack 24 items" at bounding box center [265, 166] width 148 height 31
click at [322, 169] on icon at bounding box center [319, 167] width 10 height 10
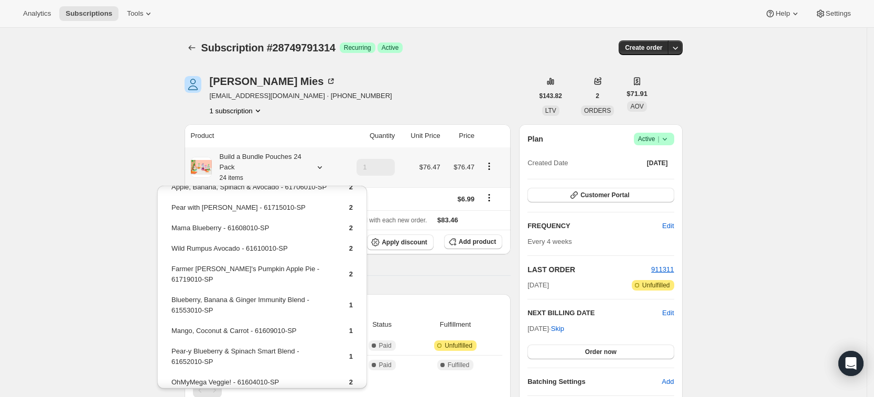
scroll to position [162, 0]
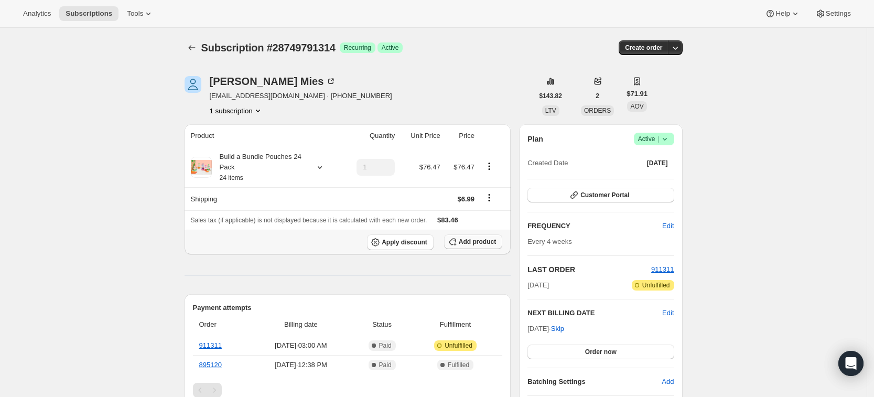
click at [469, 245] on button "Add product" at bounding box center [473, 241] width 58 height 15
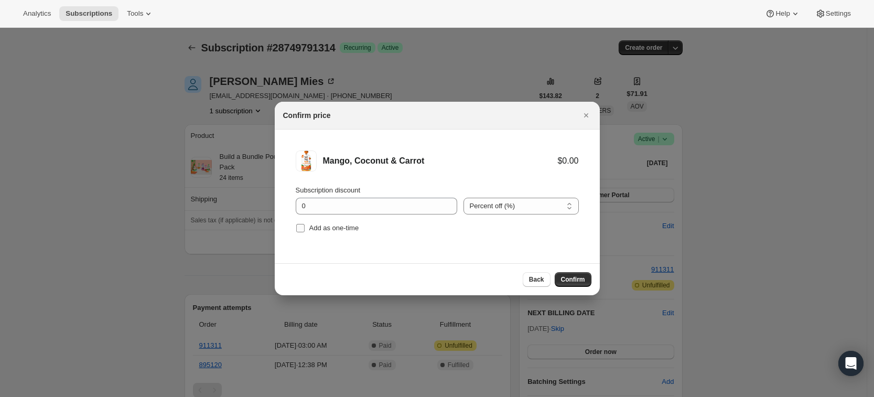
click at [332, 227] on span "Add as one-time" at bounding box center [334, 228] width 50 height 8
click at [305, 227] on input "Add as one-time" at bounding box center [300, 228] width 8 height 8
checkbox input "true"
click at [580, 278] on span "Confirm" at bounding box center [573, 279] width 24 height 8
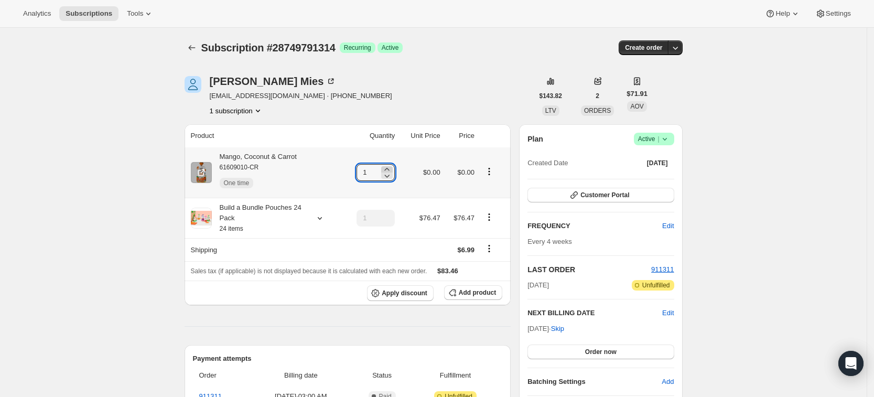
click at [392, 168] on icon at bounding box center [387, 169] width 10 height 10
type input "3"
click at [192, 47] on icon "Subscriptions" at bounding box center [192, 47] width 10 height 10
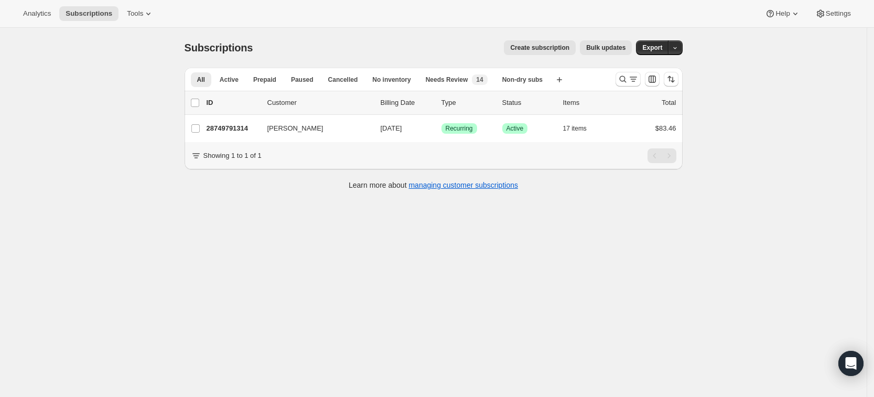
click at [637, 283] on div "Subscriptions. This page is ready Subscriptions Create subscription Bulk update…" at bounding box center [433, 226] width 866 height 397
click at [627, 84] on icon "Search and filter results" at bounding box center [622, 79] width 10 height 10
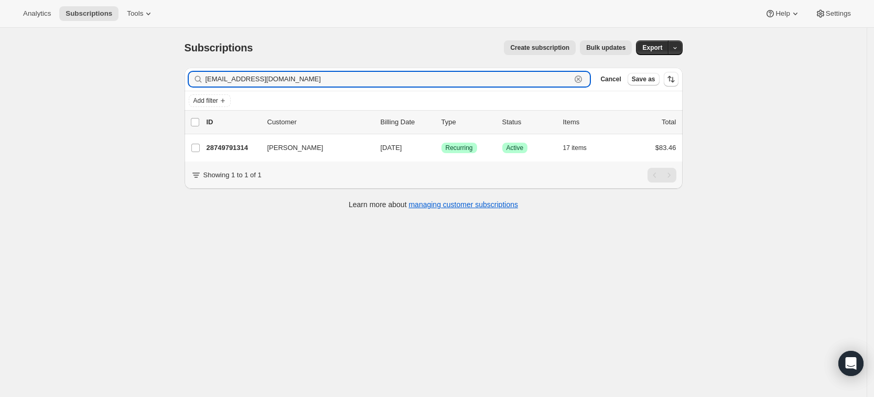
click at [580, 80] on icon "button" at bounding box center [579, 80] width 4 height 4
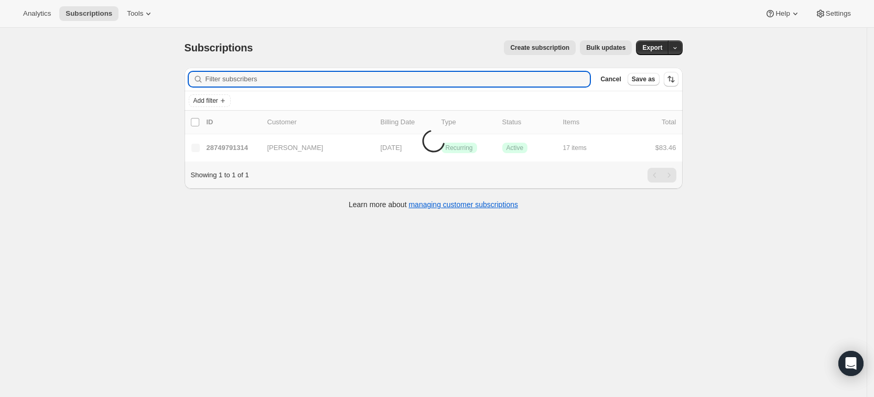
paste input "jonesacj@gmail.com"
type input "jonesacj@gmail.com"
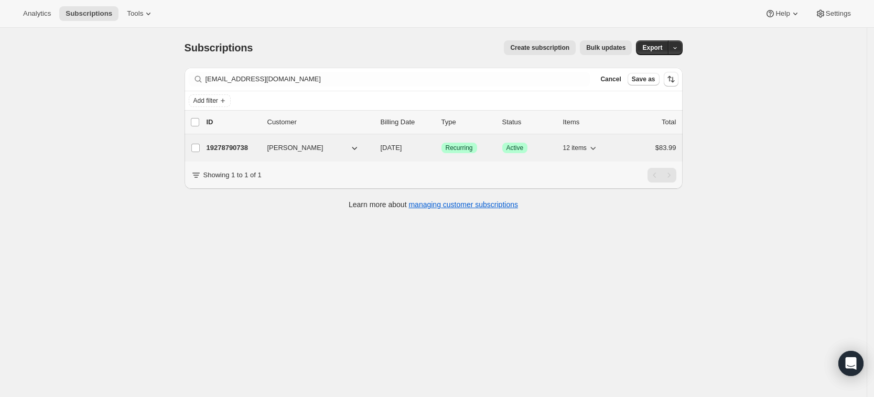
click at [244, 145] on p "19278790738" at bounding box center [233, 148] width 52 height 10
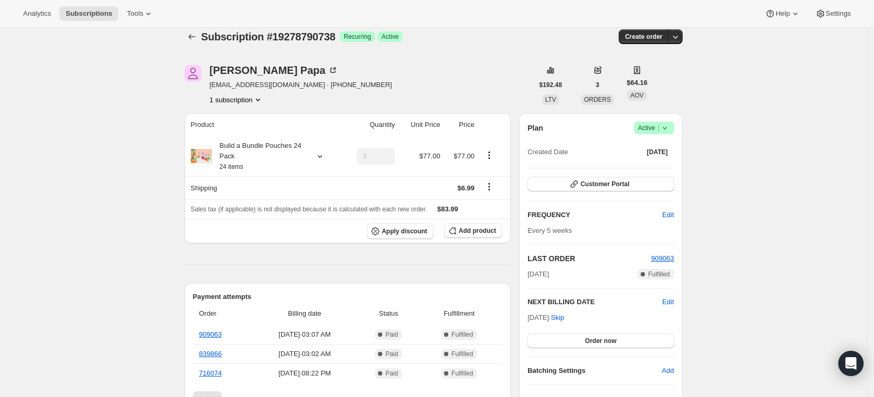
scroll to position [8, 0]
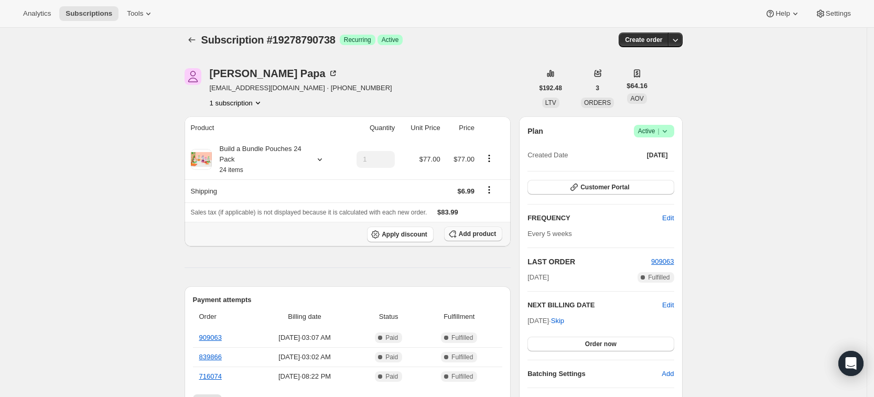
click at [476, 237] on span "Add product" at bounding box center [477, 234] width 37 height 8
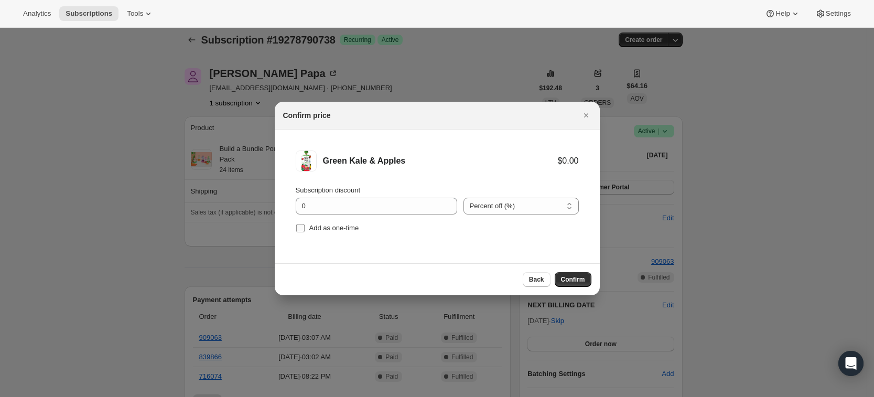
click at [316, 227] on span "Add as one-time" at bounding box center [334, 228] width 50 height 8
click at [305, 227] on input "Add as one-time" at bounding box center [300, 228] width 8 height 8
checkbox input "true"
click at [577, 280] on span "Confirm" at bounding box center [573, 279] width 24 height 8
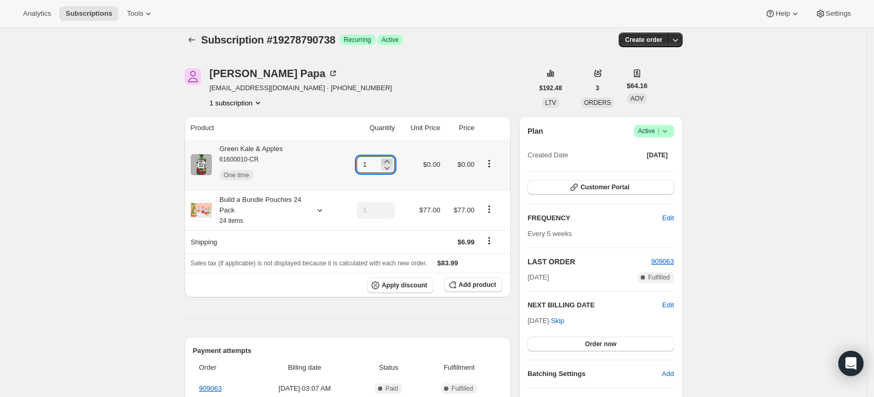
click at [389, 161] on icon at bounding box center [387, 161] width 10 height 10
type input "3"
drag, startPoint x: 287, startPoint y: 149, endPoint x: 221, endPoint y: 143, distance: 66.3
click at [221, 143] on th "Green Kale & Apples 61600010-CR One time" at bounding box center [264, 164] width 158 height 50
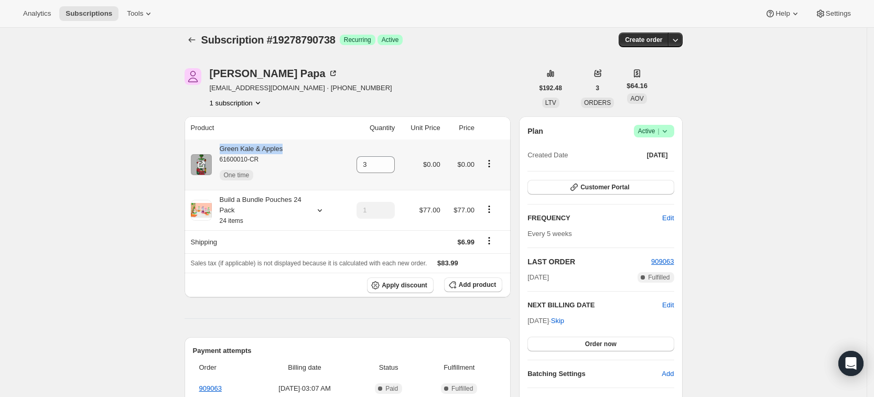
copy div "Green Kale & Apples"
click at [197, 45] on icon "Subscriptions" at bounding box center [192, 40] width 10 height 10
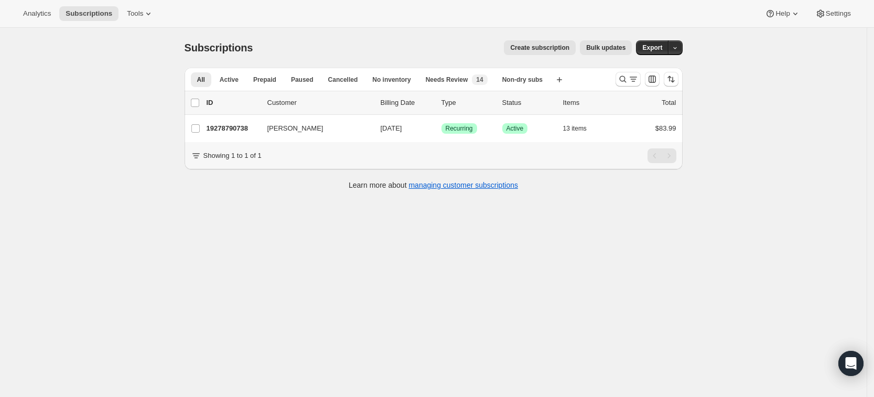
click at [623, 87] on div at bounding box center [646, 79] width 71 height 21
click at [623, 83] on icon "Search and filter results" at bounding box center [622, 79] width 10 height 10
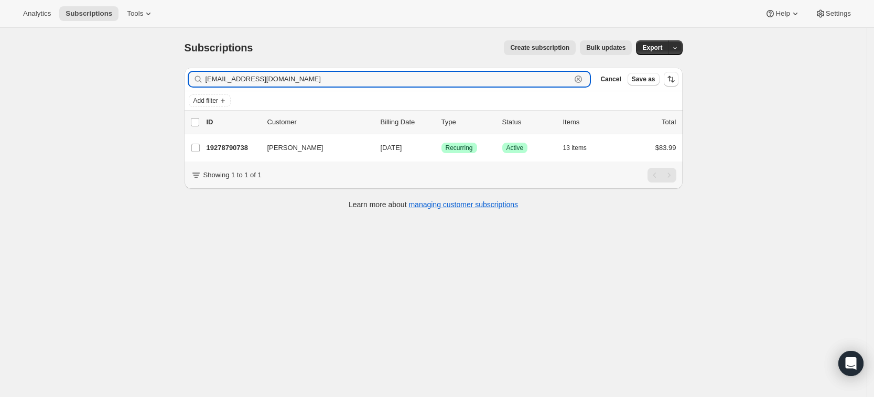
click at [580, 80] on icon "button" at bounding box center [579, 80] width 4 height 4
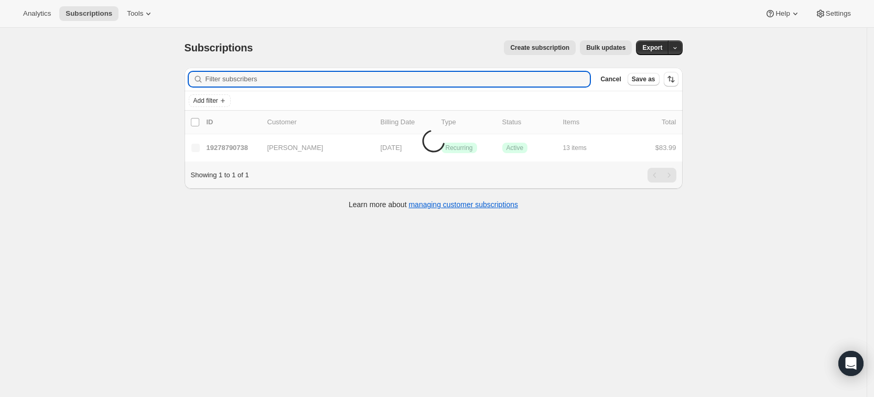
paste input "[EMAIL_ADDRESS][DOMAIN_NAME]"
type input "[EMAIL_ADDRESS][DOMAIN_NAME]"
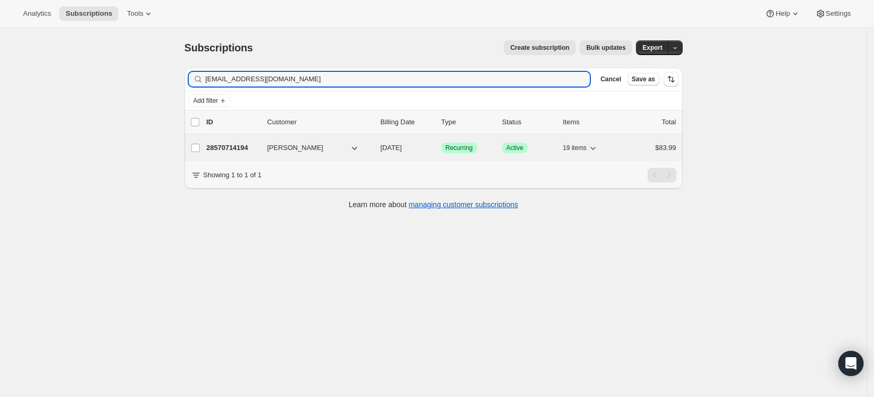
click at [241, 147] on p "28570714194" at bounding box center [233, 148] width 52 height 10
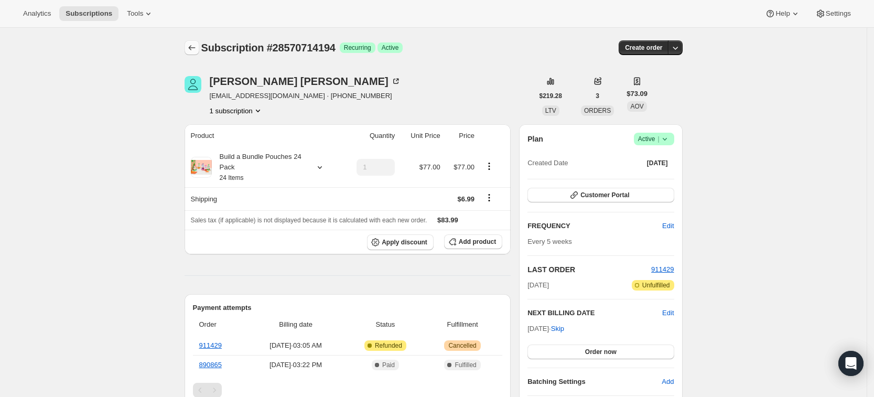
click at [197, 45] on icon "Subscriptions" at bounding box center [192, 47] width 10 height 10
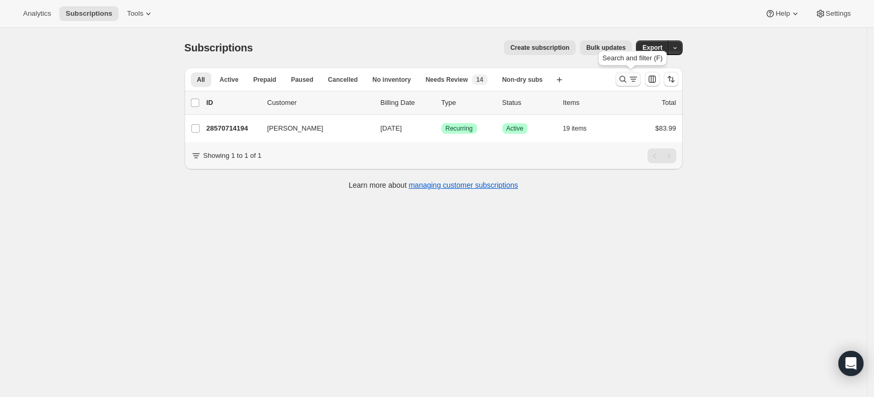
click at [628, 77] on icon "Search and filter results" at bounding box center [622, 79] width 10 height 10
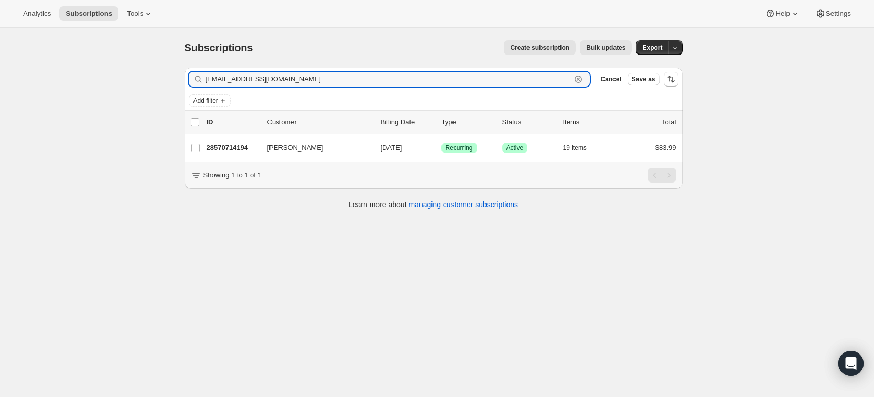
click at [583, 81] on icon "button" at bounding box center [578, 79] width 10 height 10
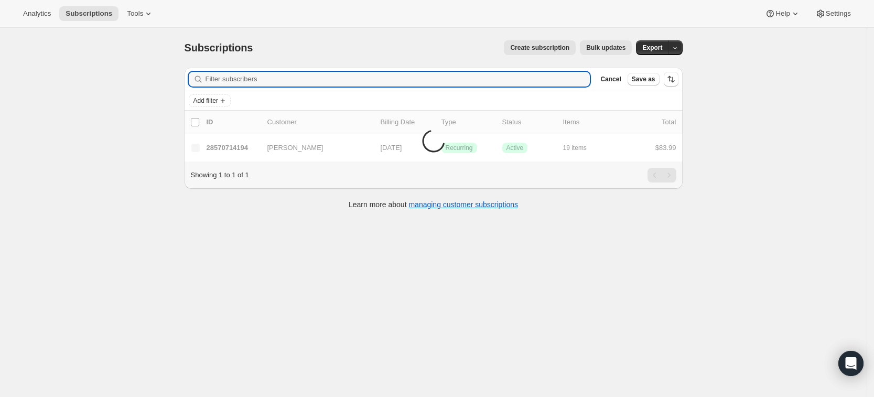
paste input "[EMAIL_ADDRESS][DOMAIN_NAME]"
type input "[EMAIL_ADDRESS][DOMAIN_NAME]"
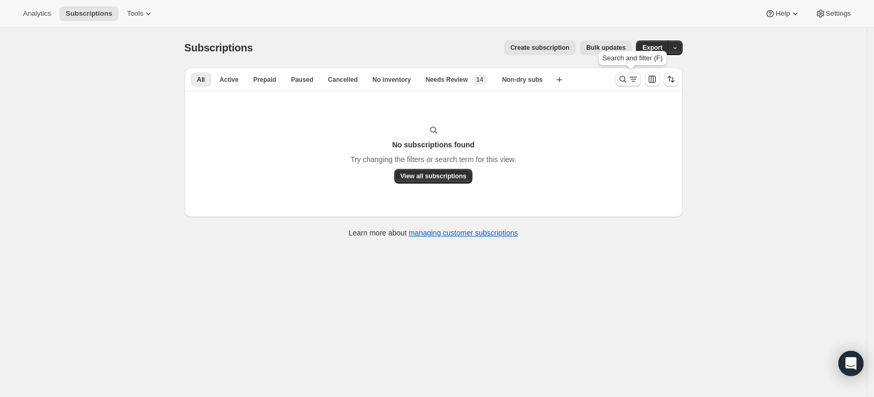
click at [633, 78] on icon "Search and filter results" at bounding box center [633, 79] width 10 height 10
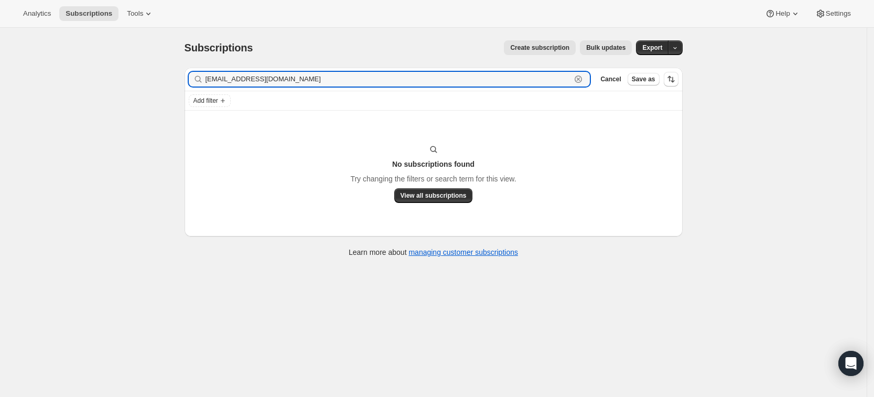
click at [580, 80] on icon "button" at bounding box center [579, 80] width 4 height 4
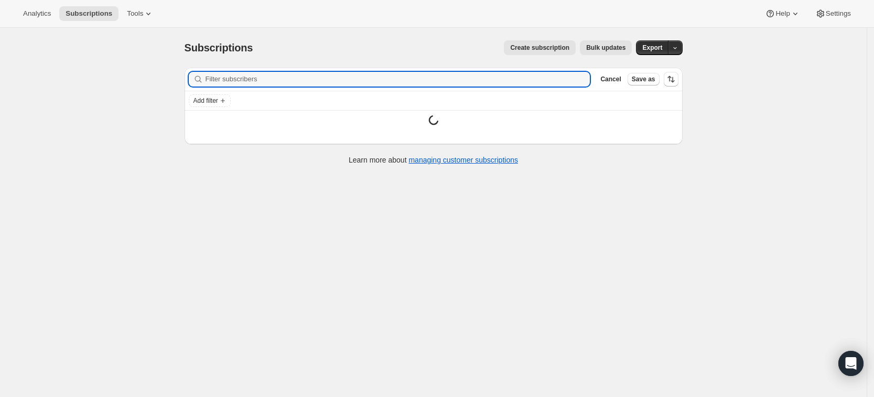
paste input "[EMAIL_ADDRESS][DOMAIN_NAME]"
type input "[EMAIL_ADDRESS][DOMAIN_NAME]"
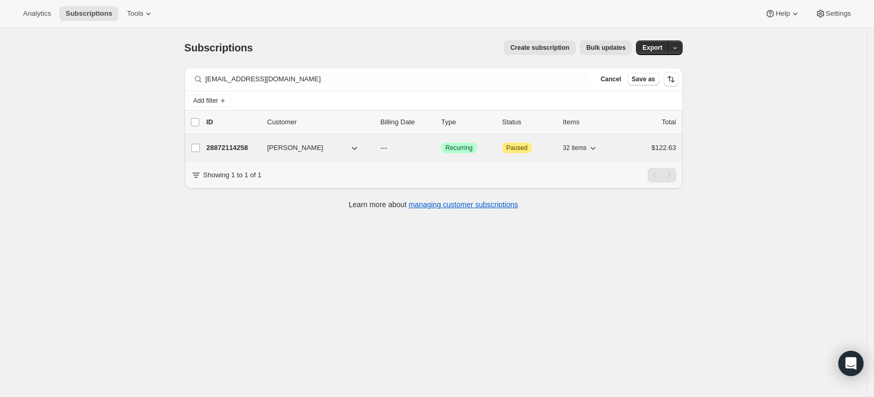
click at [231, 145] on p "28872114258" at bounding box center [233, 148] width 52 height 10
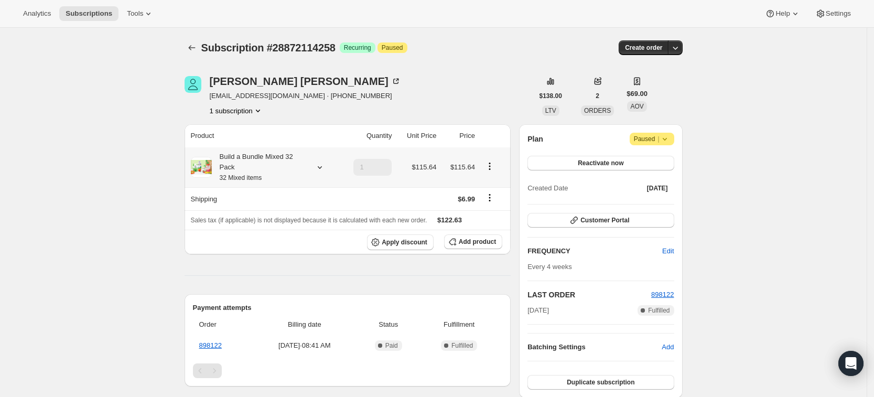
click at [321, 167] on icon at bounding box center [319, 167] width 4 height 3
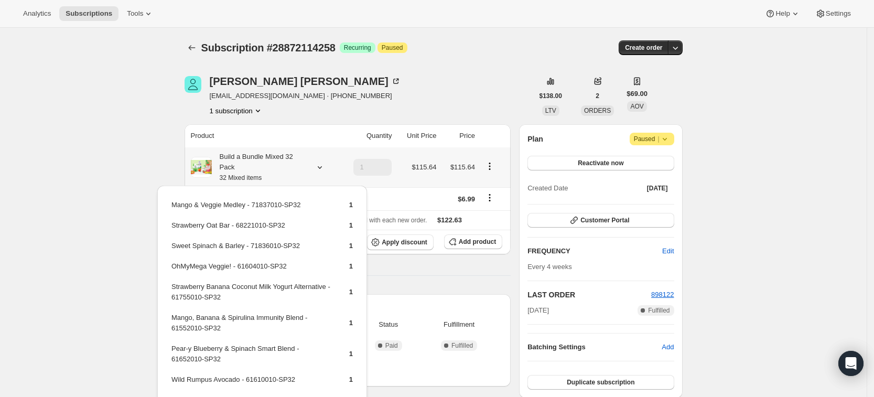
scroll to position [94, 0]
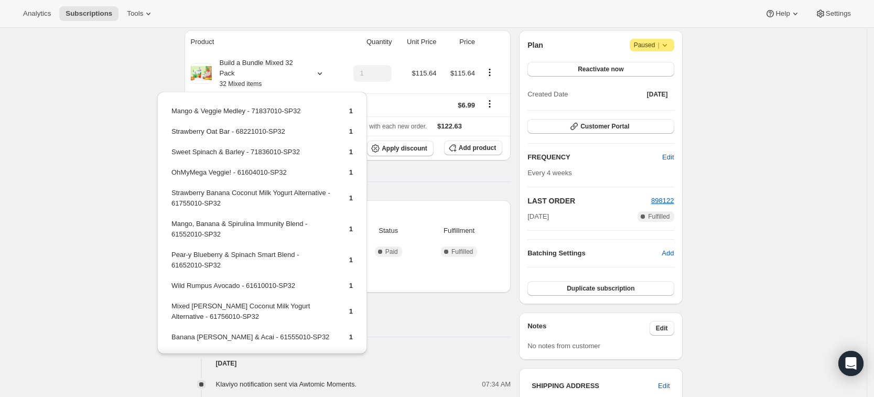
click at [126, 177] on div "Subscription #28872114258. This page is ready Subscription #28872114258 Success…" at bounding box center [433, 290] width 866 height 712
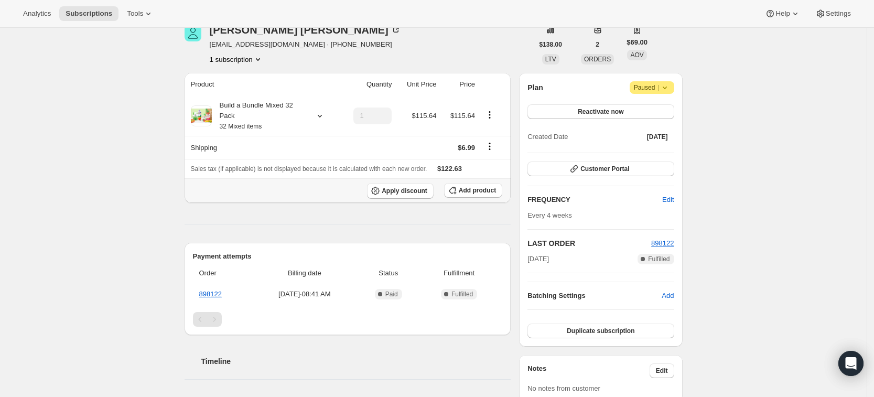
scroll to position [50, 0]
click at [493, 117] on icon "Product actions" at bounding box center [489, 116] width 10 height 10
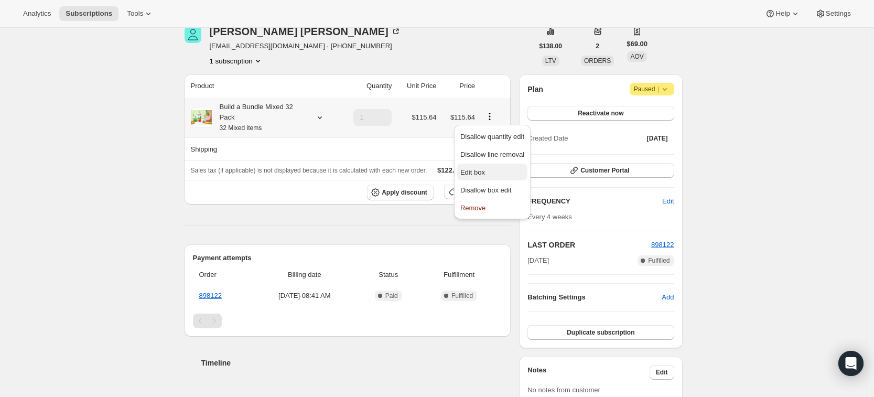
click at [492, 170] on span "Edit box" at bounding box center [492, 172] width 64 height 10
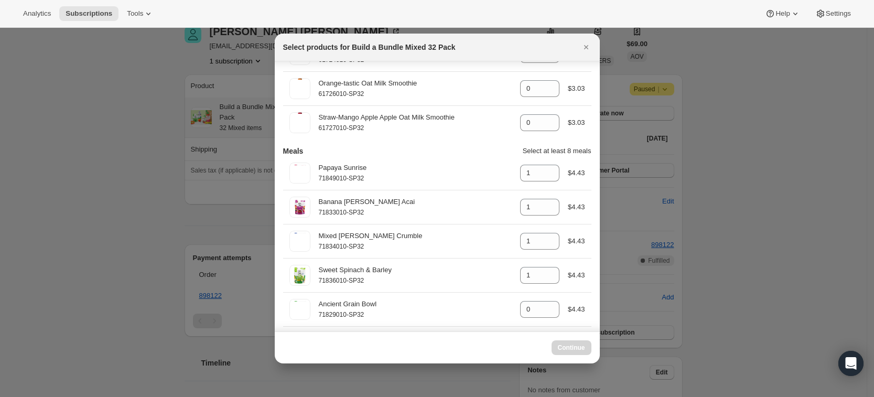
scroll to position [321, 0]
click at [210, 222] on div at bounding box center [437, 198] width 874 height 397
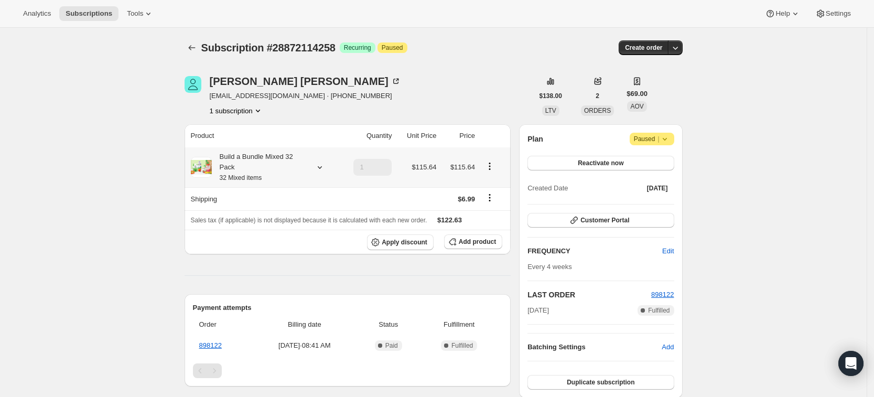
scroll to position [50, 0]
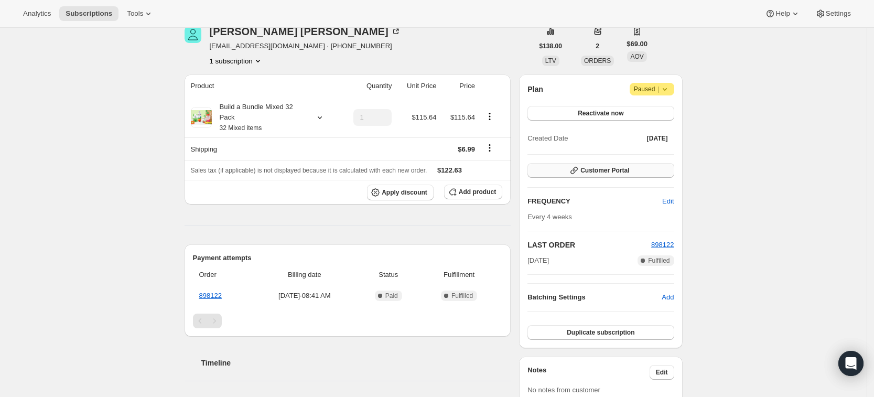
click at [615, 167] on span "Customer Portal" at bounding box center [604, 170] width 49 height 8
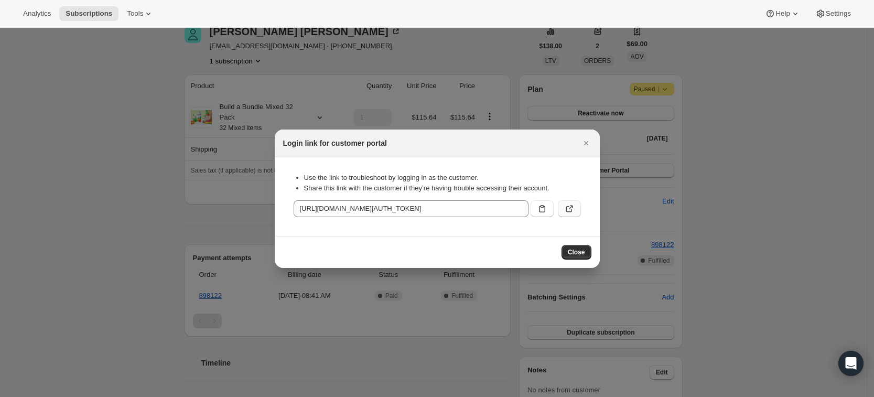
click at [572, 209] on icon ":r2v:" at bounding box center [569, 208] width 10 height 10
click at [570, 248] on span "Close" at bounding box center [576, 252] width 17 height 8
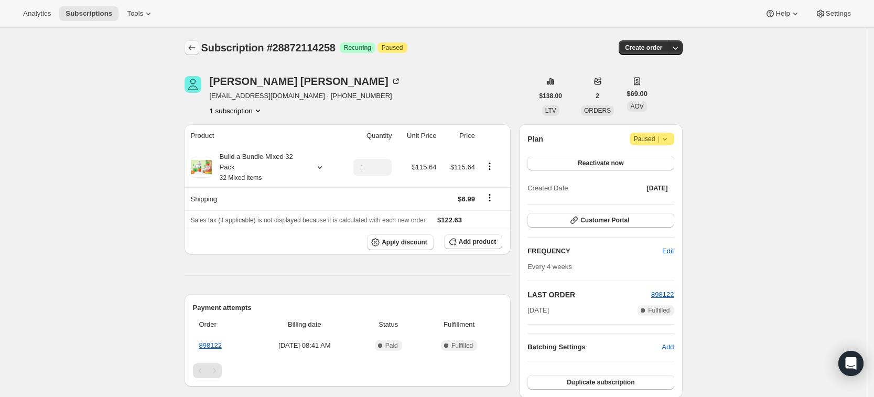
click at [196, 45] on icon "Subscriptions" at bounding box center [192, 47] width 10 height 10
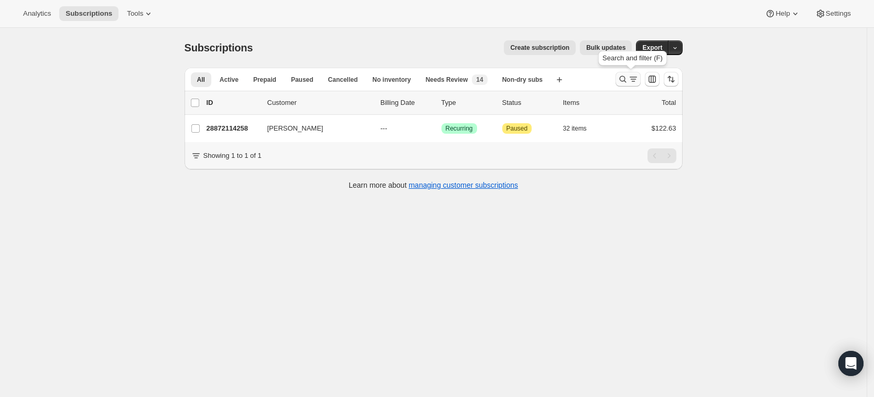
click at [623, 79] on icon "Search and filter results" at bounding box center [622, 79] width 7 height 7
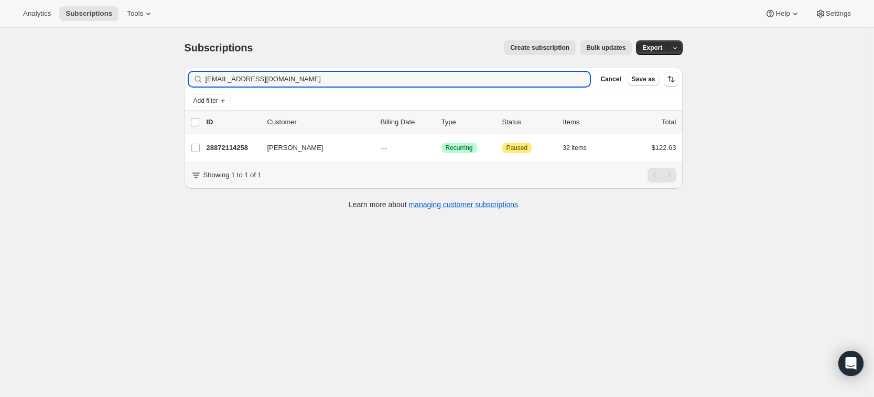
click at [589, 86] on div "Filter subscribers mikeybigz227@aol.com Clear Cancel Save as" at bounding box center [434, 79] width 498 height 23
click at [587, 78] on div "mikeybigz227@aol.com Clear" at bounding box center [390, 79] width 402 height 15
click at [580, 78] on icon "button" at bounding box center [579, 80] width 4 height 4
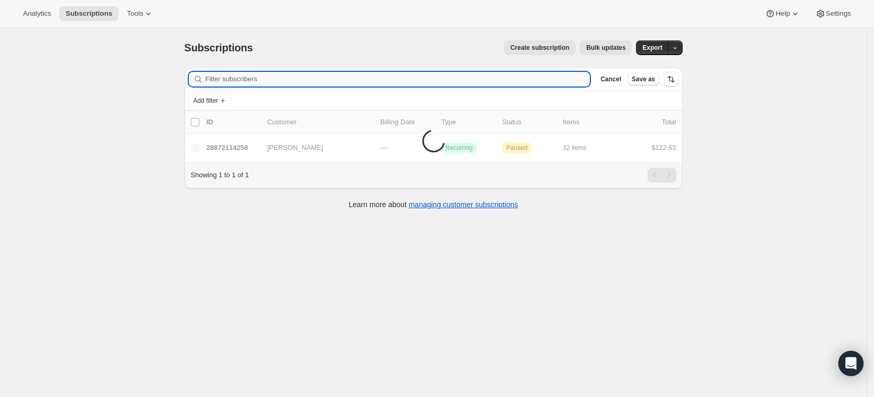
paste input "jadennbaker2@gmail.com"
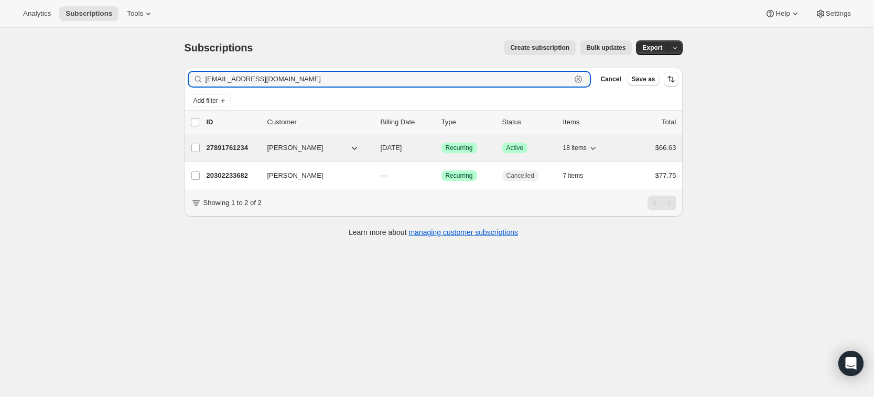
type input "jadennbaker2@gmail.com"
click at [239, 148] on p "27891761234" at bounding box center [233, 148] width 52 height 10
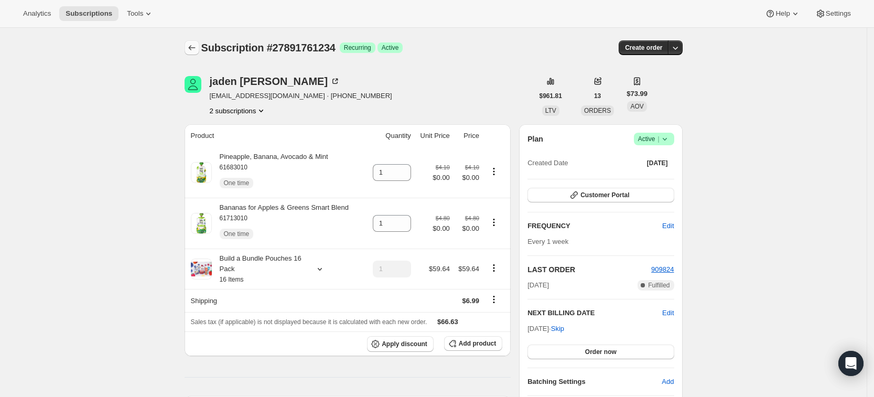
click at [191, 48] on icon "Subscriptions" at bounding box center [192, 47] width 10 height 10
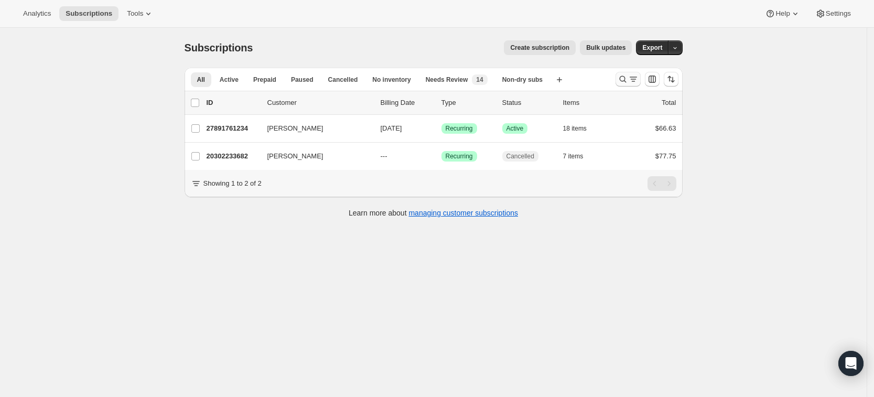
click at [628, 81] on icon "Search and filter results" at bounding box center [622, 79] width 10 height 10
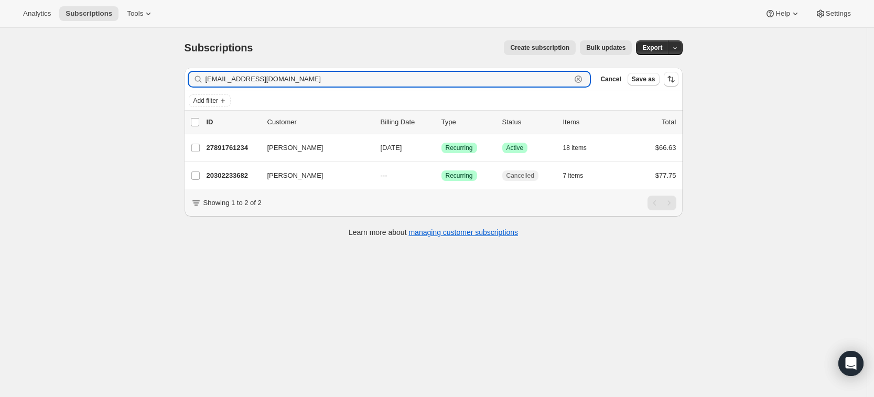
click at [582, 80] on icon "button" at bounding box center [577, 78] width 7 height 7
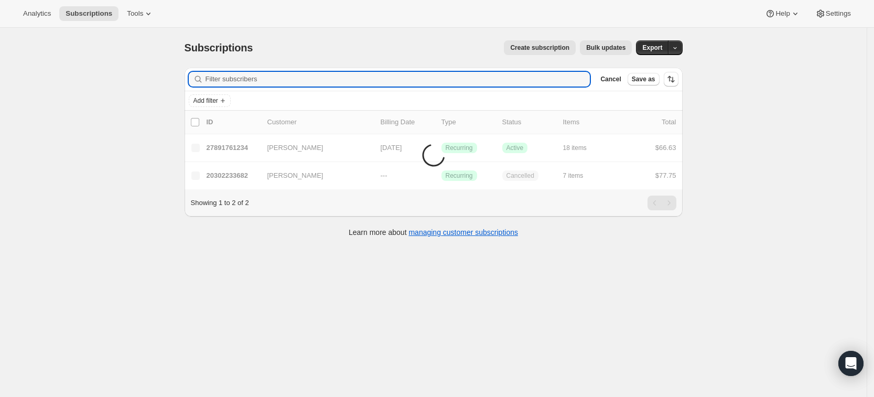
paste input "celeste.tirro@gmail.com"
type input "celeste.tirro@gmail.com"
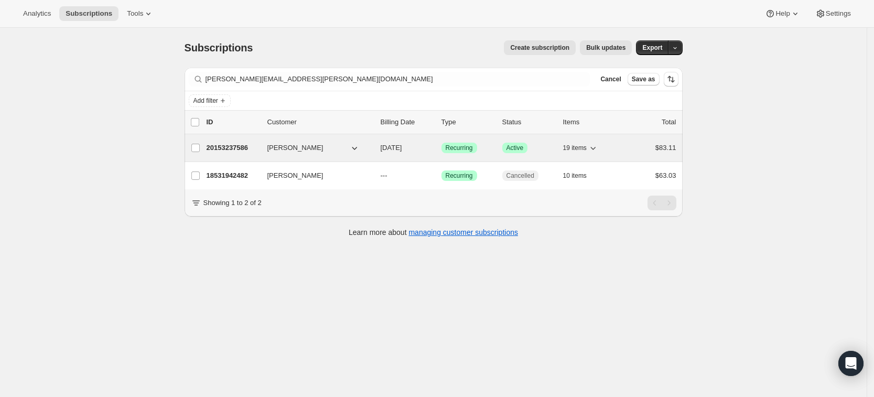
click at [225, 143] on p "20153237586" at bounding box center [233, 148] width 52 height 10
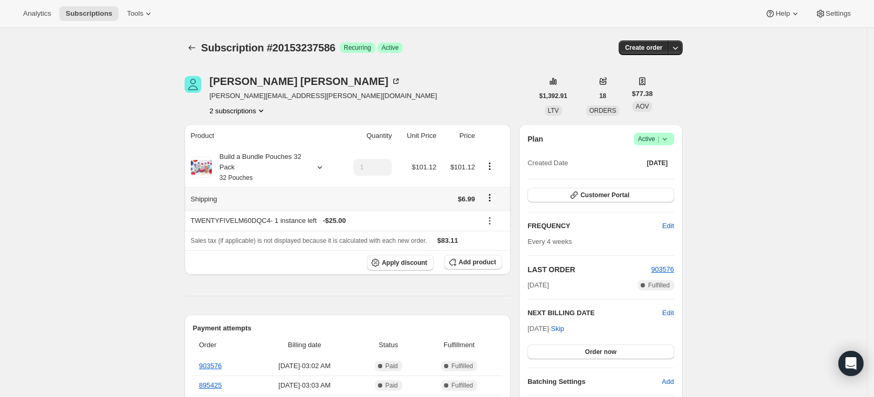
scroll to position [94, 0]
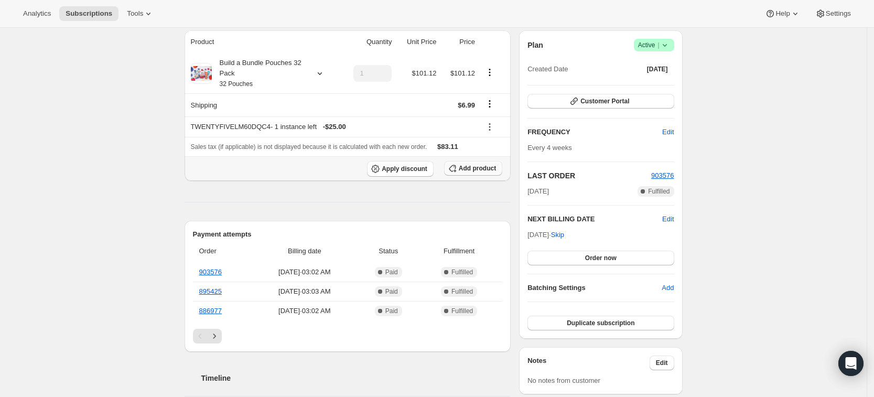
click at [454, 170] on icon "button" at bounding box center [452, 168] width 10 height 10
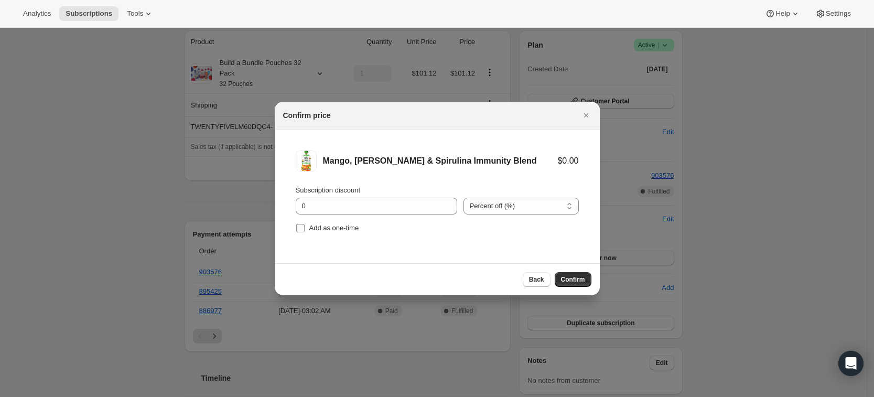
click at [334, 231] on span "Add as one-time" at bounding box center [334, 228] width 50 height 8
click at [305, 231] on input "Add as one-time" at bounding box center [300, 228] width 8 height 8
checkbox input "true"
click at [572, 277] on span "Confirm" at bounding box center [573, 279] width 24 height 8
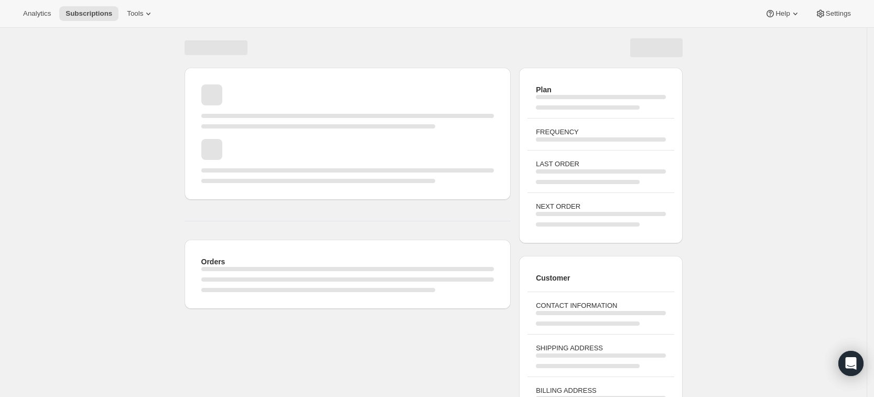
scroll to position [77, 0]
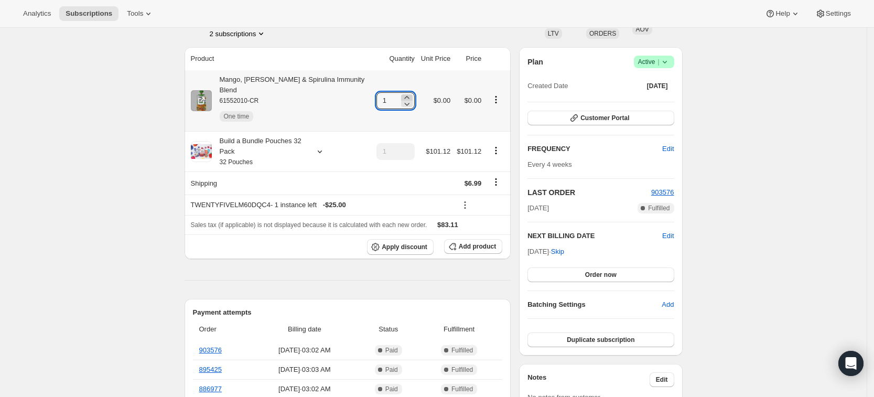
click at [406, 96] on icon at bounding box center [406, 97] width 5 height 3
type input "3"
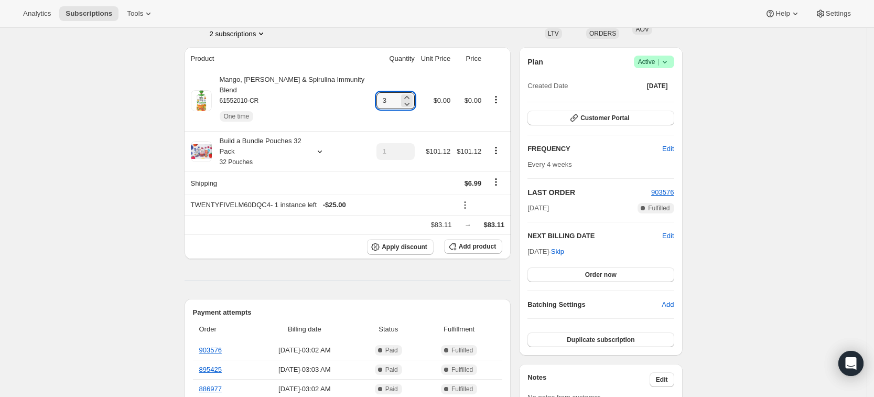
click at [511, 3] on div "Analytics Subscriptions Tools Help Settings" at bounding box center [437, 14] width 874 height 28
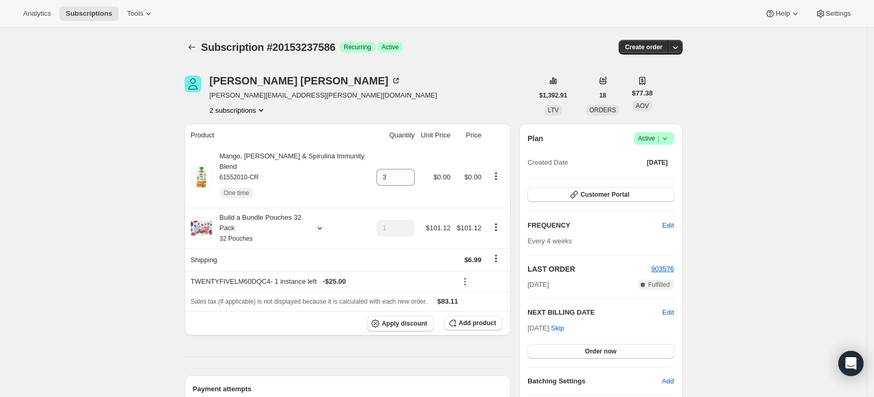
scroll to position [0, 0]
click at [196, 54] on button "Subscriptions" at bounding box center [192, 47] width 15 height 15
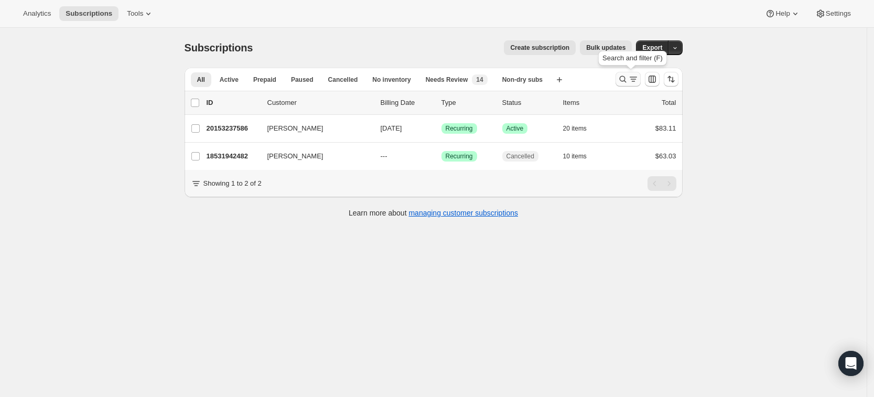
click at [622, 82] on icon "Search and filter results" at bounding box center [622, 79] width 10 height 10
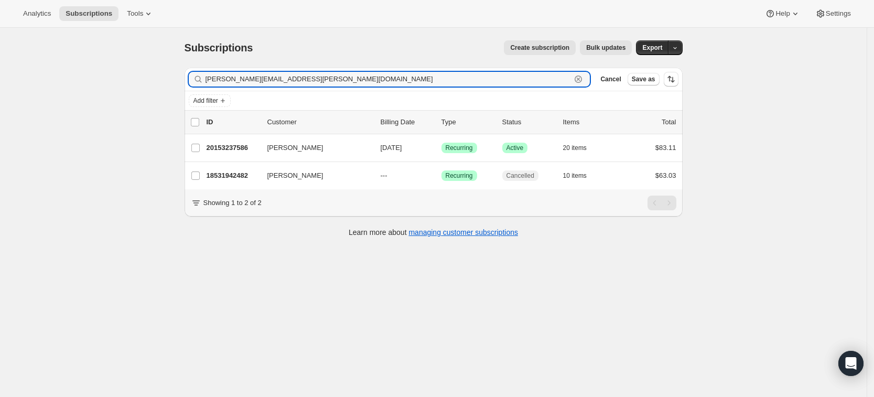
click at [583, 81] on icon "button" at bounding box center [578, 79] width 10 height 10
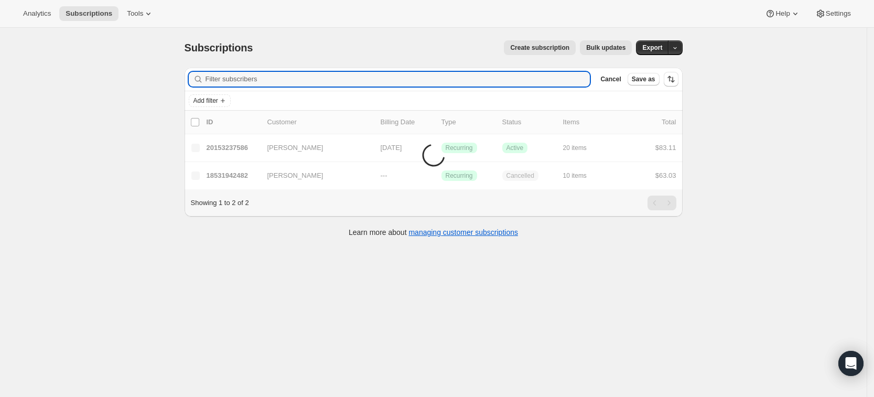
paste input "chel.891@gmail.com"
type input "chel.891@gmail.com"
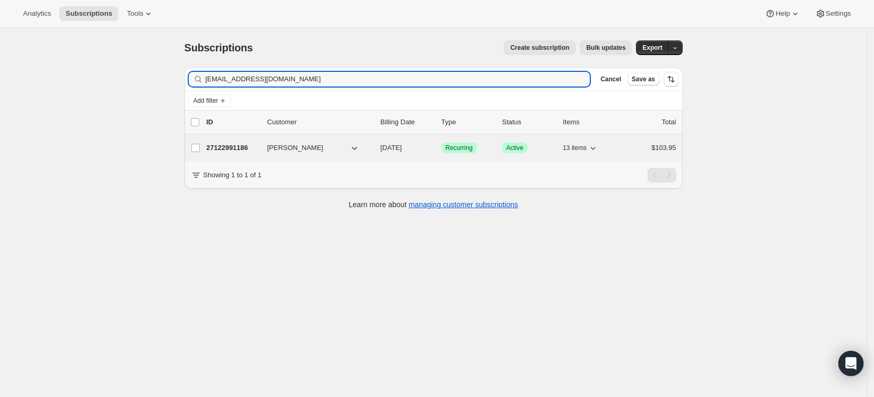
click at [237, 146] on p "27122991186" at bounding box center [233, 148] width 52 height 10
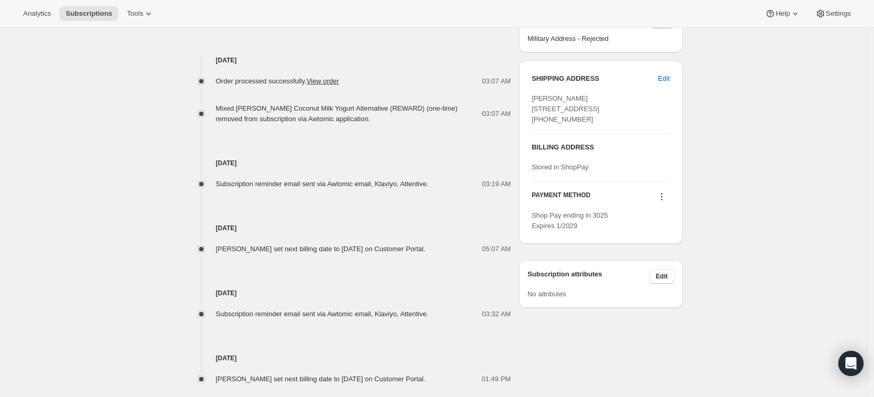
scroll to position [435, 0]
drag, startPoint x: 514, startPoint y: 335, endPoint x: 296, endPoint y: 158, distance: 281.4
click at [296, 158] on div "Chelsea Nelson chel.891@gmail.com · +19312003680 1 subscription $283.54 LTV 3 O…" at bounding box center [429, 20] width 506 height 793
click at [416, 40] on div "Timeline Sep 21, 2025 Order processed successfully. View order 03:07 AM Mixed B…" at bounding box center [348, 203] width 327 height 427
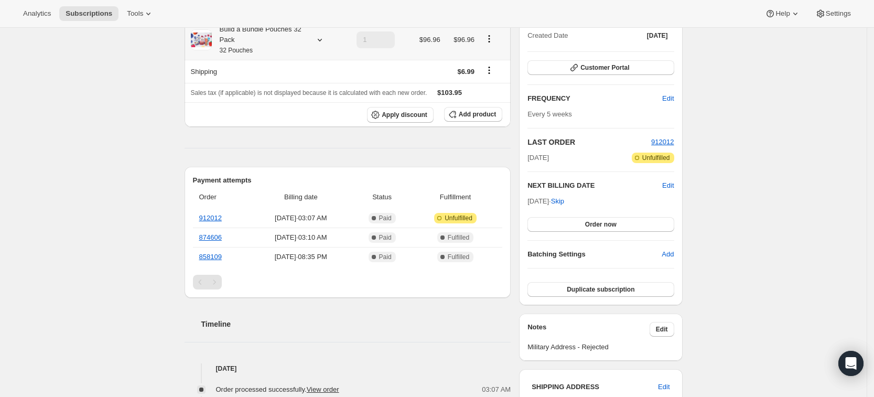
scroll to position [128, 0]
click at [215, 217] on link "912012" at bounding box center [210, 217] width 23 height 8
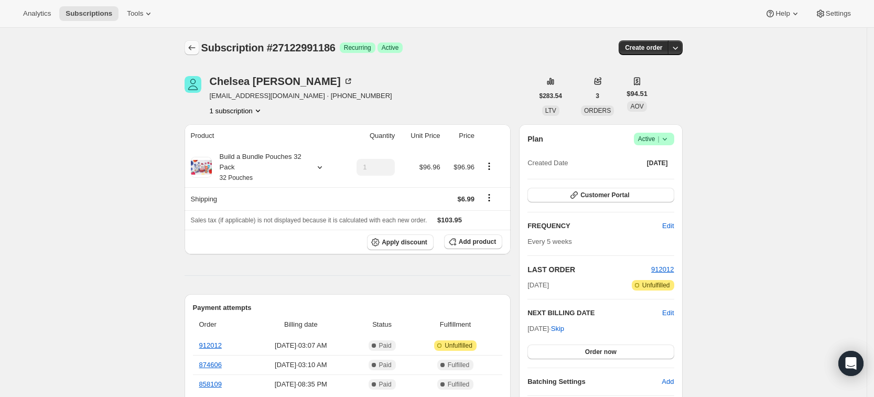
click at [197, 46] on icon "Subscriptions" at bounding box center [192, 47] width 10 height 10
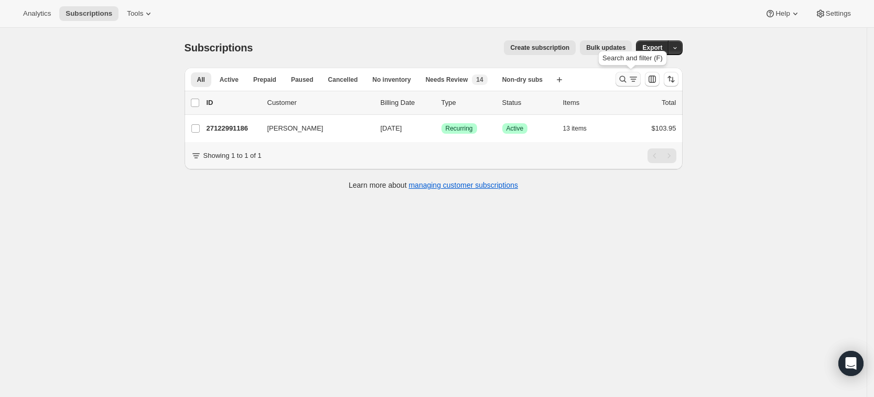
click at [622, 81] on icon "Search and filter results" at bounding box center [622, 79] width 10 height 10
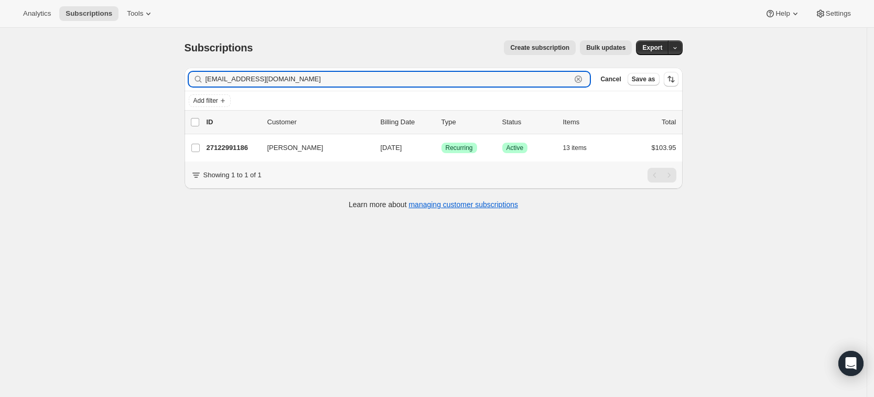
click at [580, 80] on icon "button" at bounding box center [579, 80] width 4 height 4
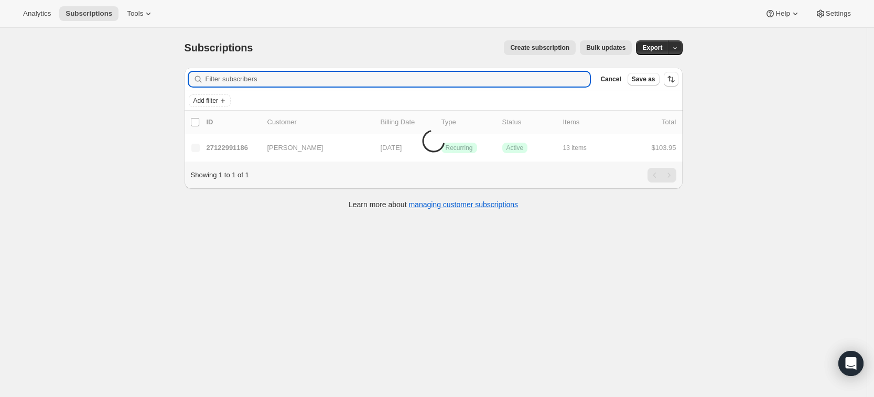
paste input "saraaronbayev93@gmail.com"
type input "saraaronbayev93@gmail.com"
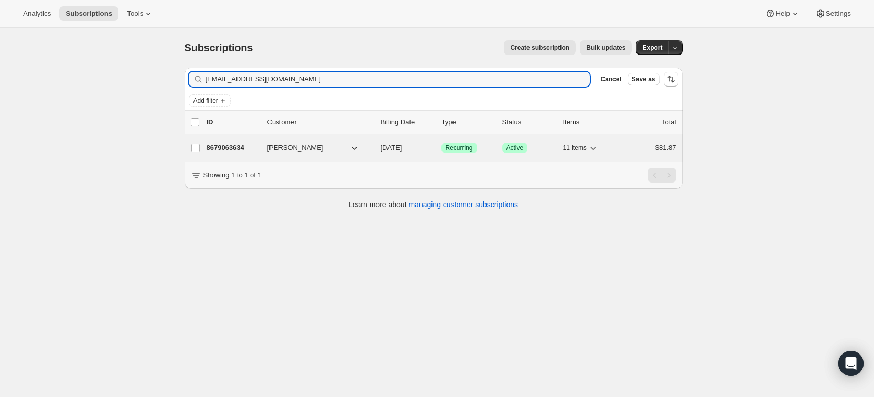
click at [249, 144] on p "8679063634" at bounding box center [233, 148] width 52 height 10
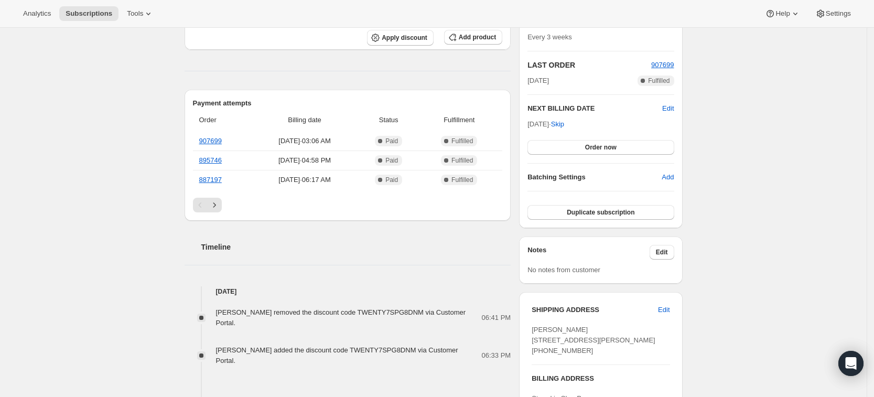
scroll to position [100, 0]
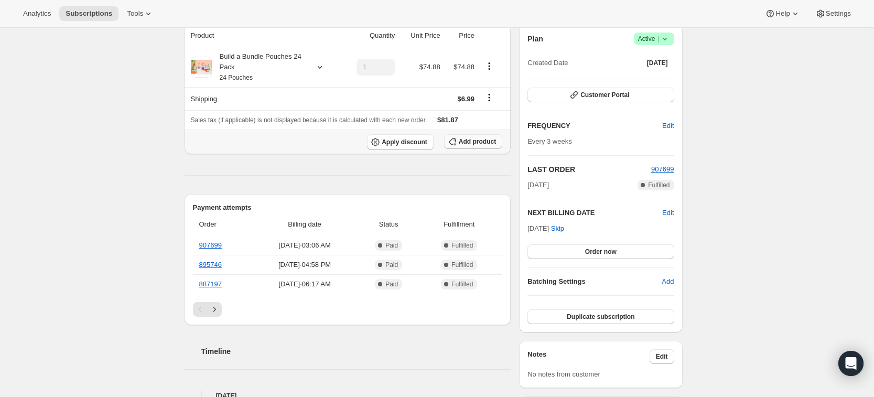
click at [474, 146] on button "Add product" at bounding box center [473, 141] width 58 height 15
click at [406, 142] on span "Apply discount" at bounding box center [405, 142] width 46 height 8
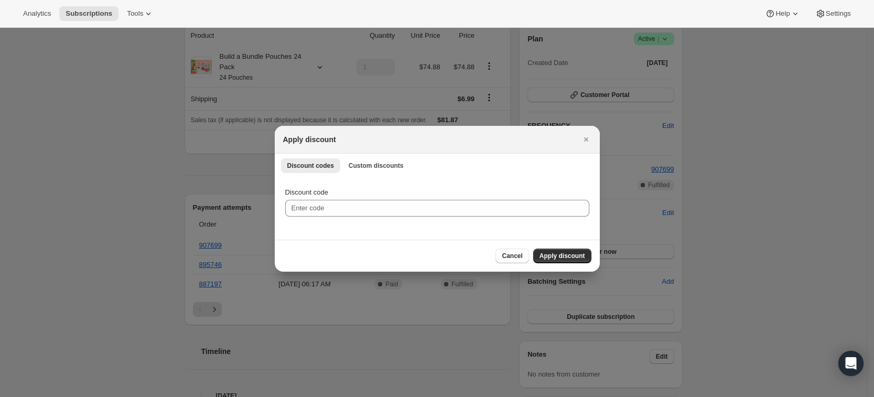
scroll to position [0, 0]
click at [366, 149] on div "Apply discount" at bounding box center [437, 140] width 325 height 28
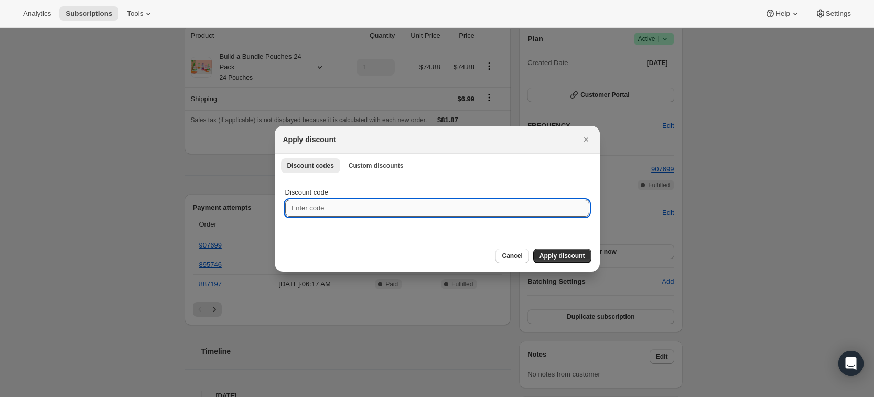
click at [331, 205] on input "Discount code" at bounding box center [437, 208] width 304 height 17
type input "NEXTBOX25"
click at [548, 257] on span "Apply discount" at bounding box center [562, 256] width 46 height 8
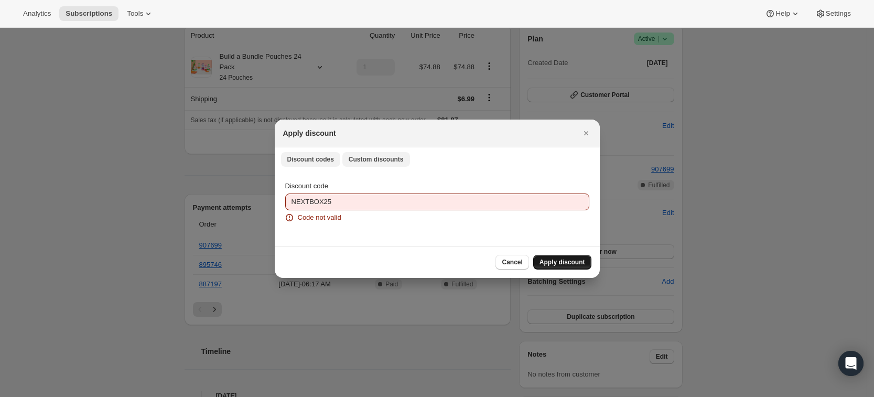
click at [360, 157] on span "Custom discounts" at bounding box center [376, 159] width 55 height 8
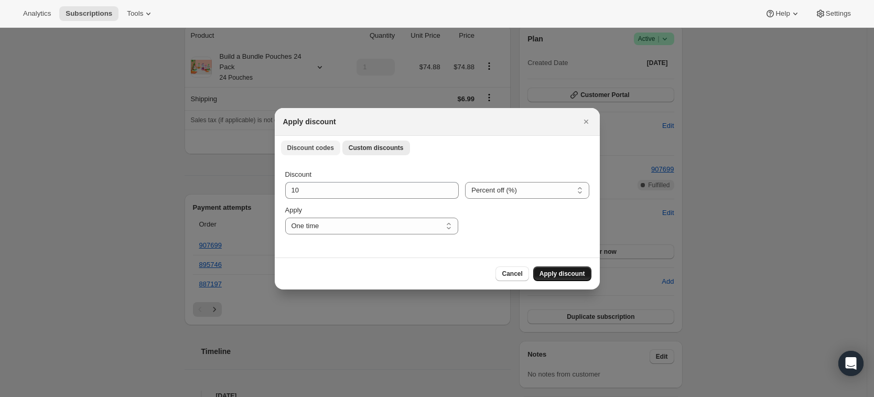
click at [301, 150] on span "Discount codes" at bounding box center [310, 148] width 47 height 8
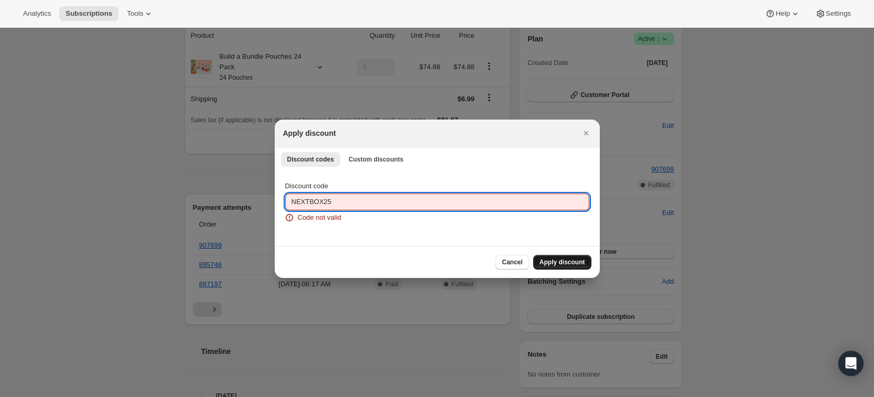
click at [341, 204] on input "NEXTBOX25" at bounding box center [437, 201] width 304 height 17
click at [516, 263] on span "Cancel" at bounding box center [512, 262] width 20 height 8
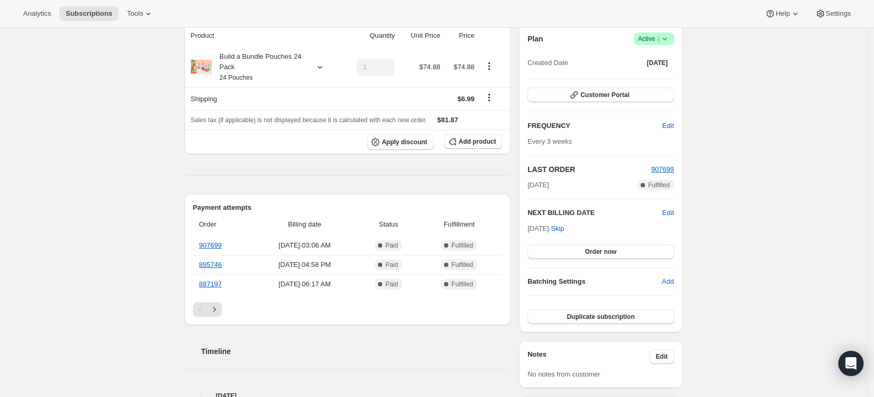
scroll to position [48, 0]
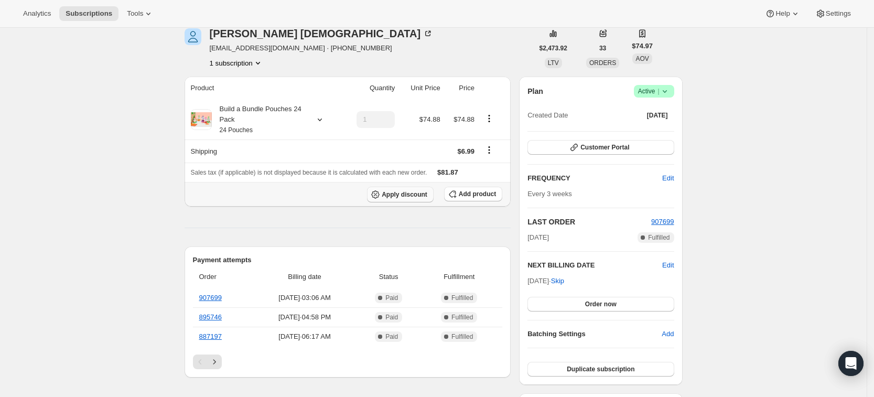
click at [406, 188] on button "Apply discount" at bounding box center [400, 195] width 67 height 16
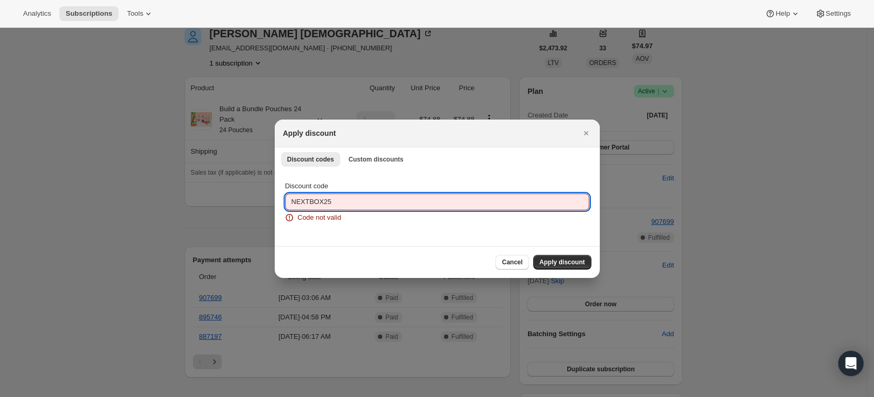
click at [353, 199] on input "NEXTBOX25" at bounding box center [437, 201] width 304 height 17
click at [553, 261] on span "Apply discount" at bounding box center [562, 262] width 46 height 8
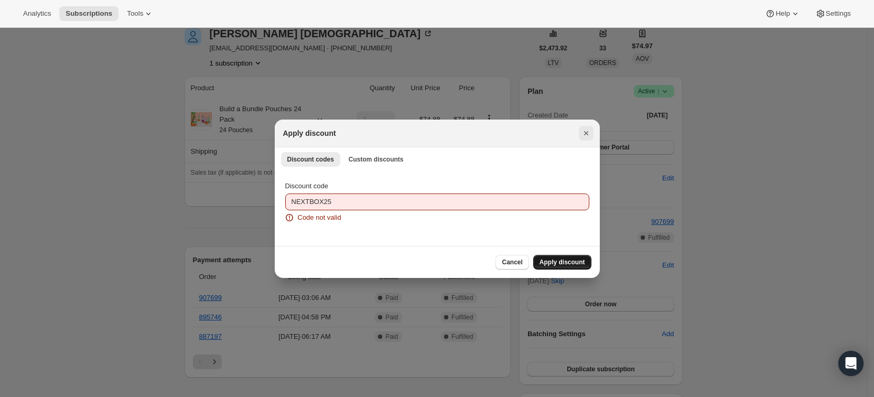
click at [586, 131] on icon "Close" at bounding box center [586, 133] width 10 height 10
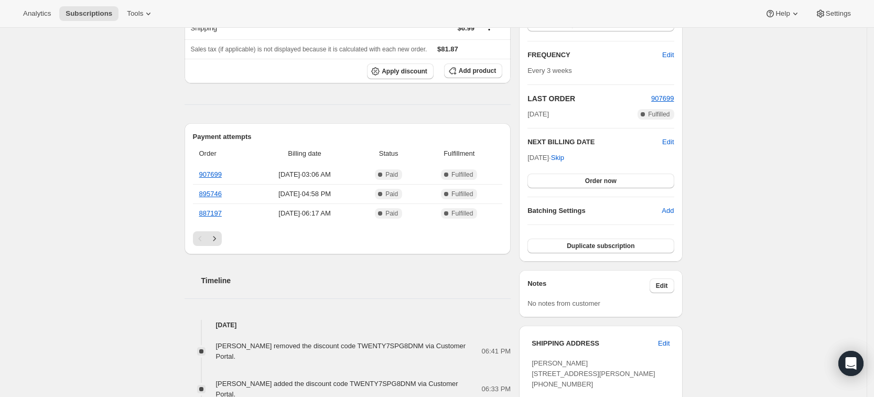
scroll to position [112, 0]
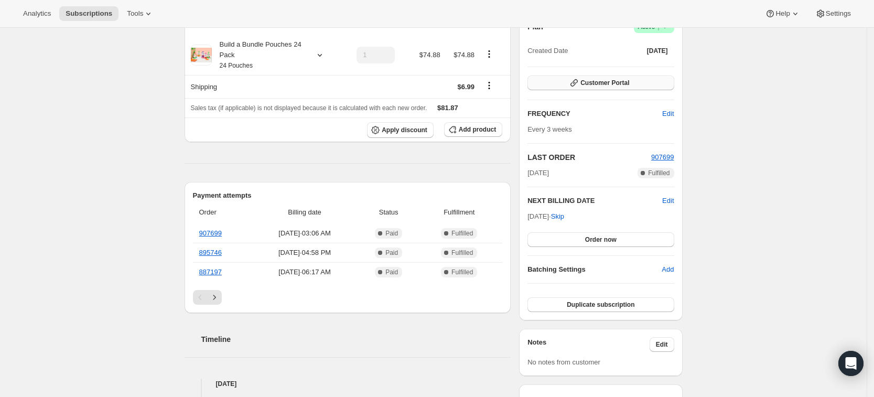
click at [601, 85] on span "Customer Portal" at bounding box center [604, 83] width 49 height 8
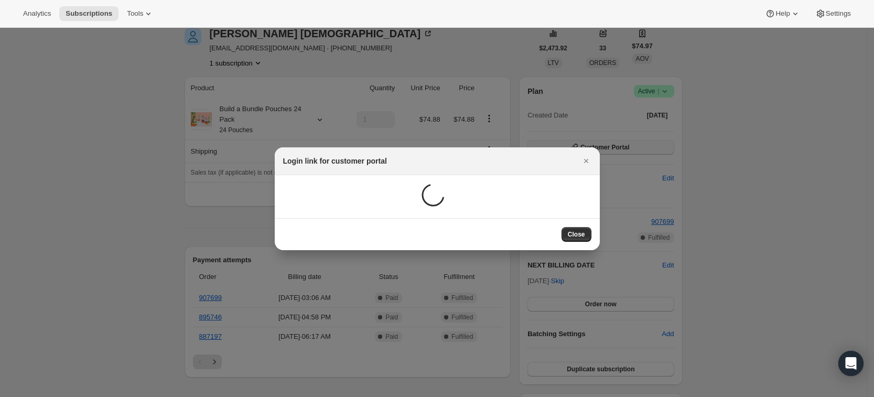
scroll to position [0, 0]
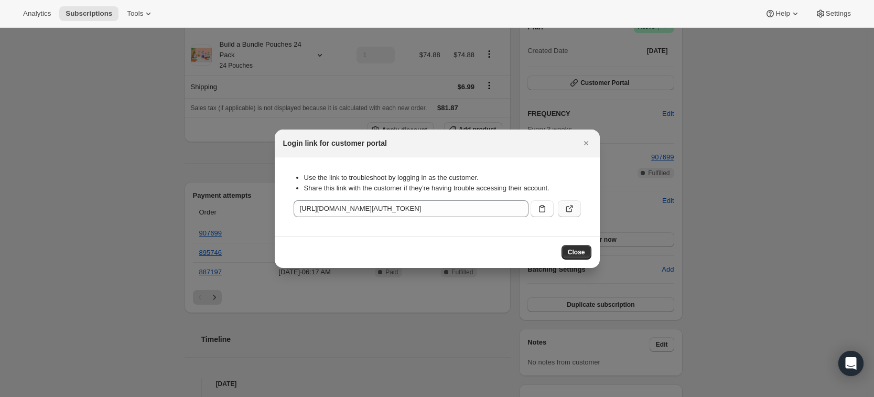
click at [565, 205] on icon ":r110:" at bounding box center [569, 208] width 10 height 10
click at [170, 4] on div "Analytics Subscriptions Tools Help Settings" at bounding box center [437, 14] width 874 height 28
click at [567, 251] on button "Close" at bounding box center [576, 252] width 30 height 15
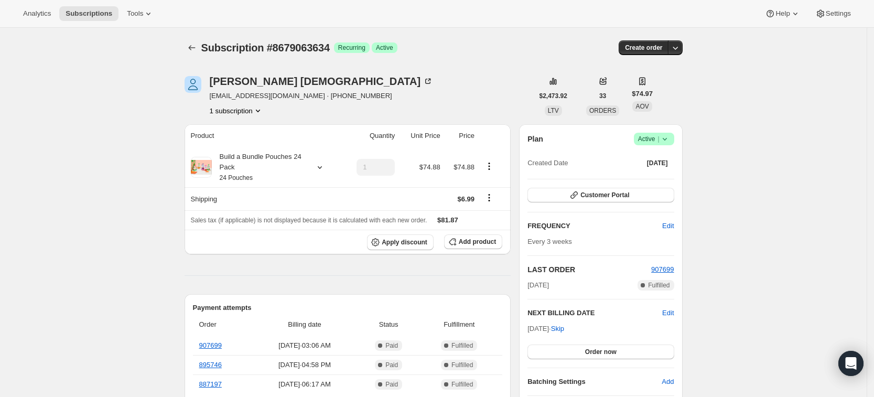
scroll to position [112, 0]
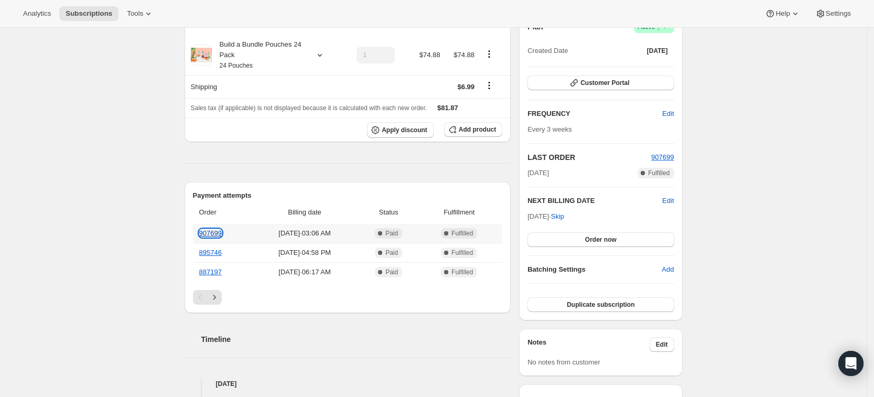
click at [222, 231] on link "907699" at bounding box center [210, 233] width 23 height 8
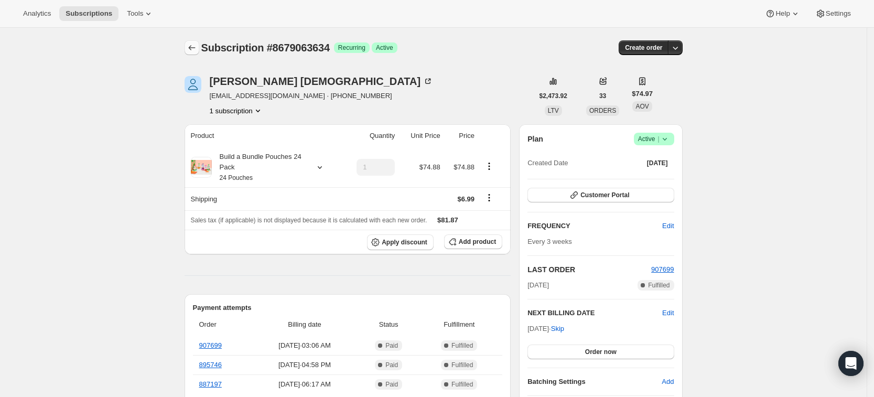
click at [196, 41] on button "Subscriptions" at bounding box center [192, 47] width 15 height 15
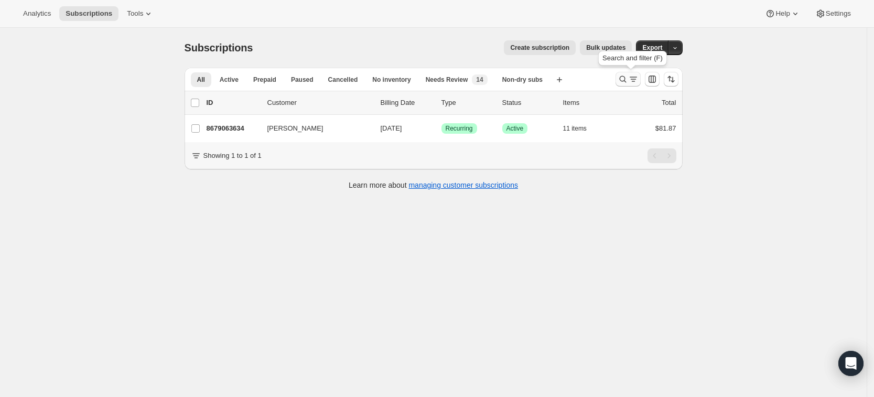
click at [627, 73] on button "Search and filter results" at bounding box center [627, 79] width 25 height 15
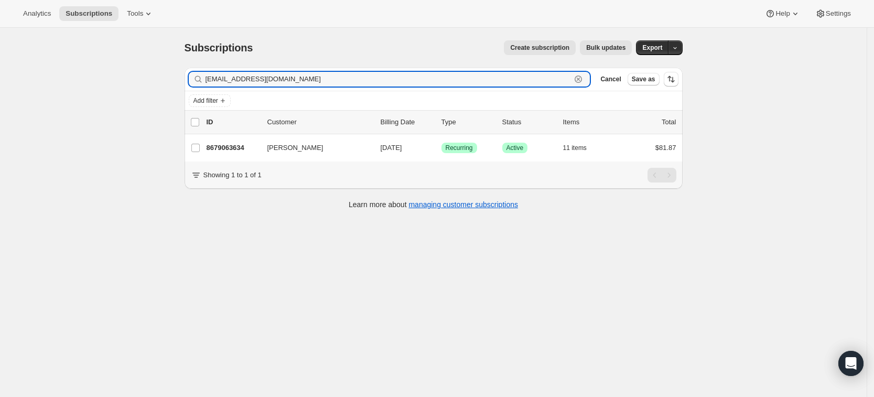
click at [583, 77] on icon "button" at bounding box center [578, 79] width 10 height 10
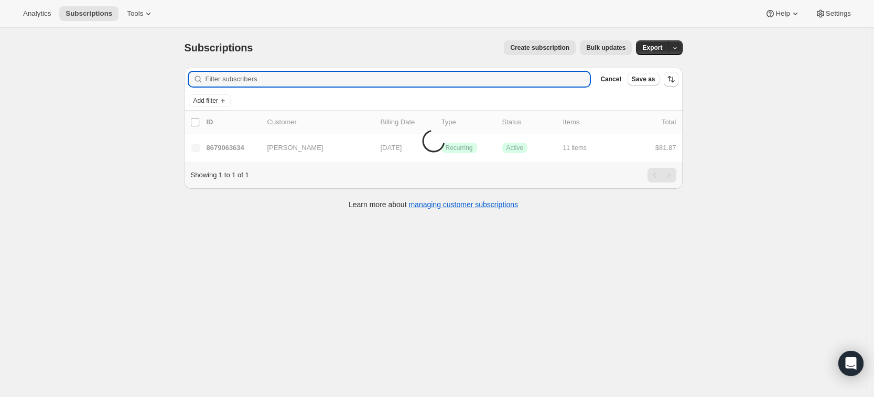
paste input "jasoncooke@att.net"
type input "jasoncooke@att.net"
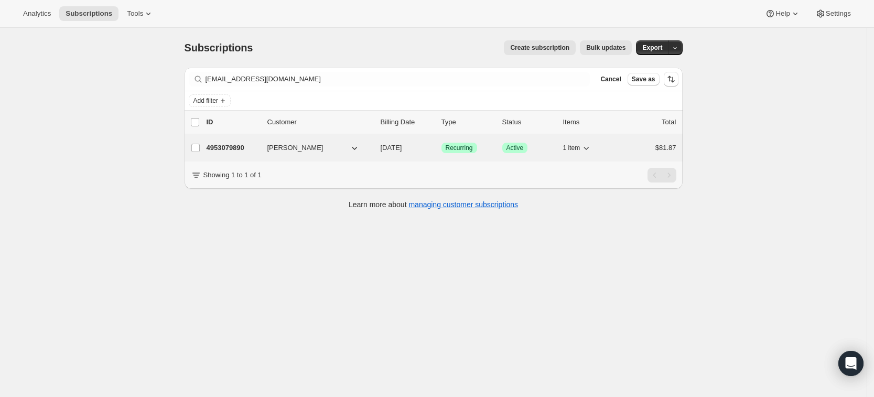
click at [241, 143] on p "4953079890" at bounding box center [233, 148] width 52 height 10
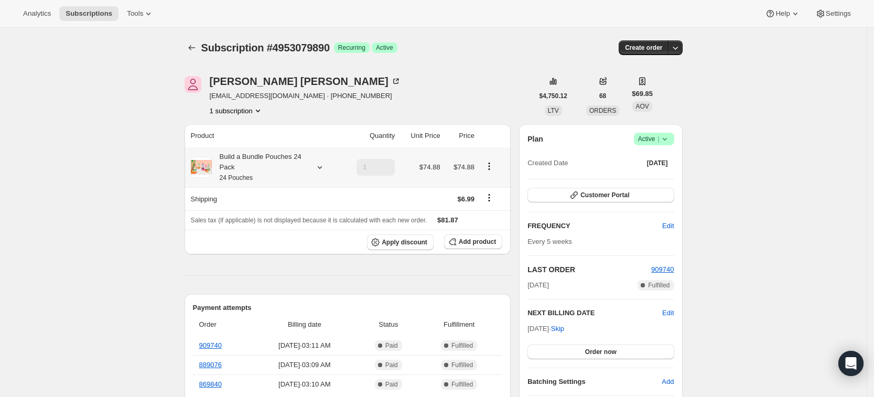
click at [321, 165] on icon at bounding box center [319, 167] width 10 height 10
drag, startPoint x: 193, startPoint y: 202, endPoint x: 262, endPoint y: 203, distance: 68.7
click at [262, 203] on td "Wild Rumpus Avocado - 61610010-SP" at bounding box center [249, 208] width 117 height 19
copy td "Wild Rumpus Avocado"
click at [472, 244] on span "Add product" at bounding box center [477, 241] width 37 height 8
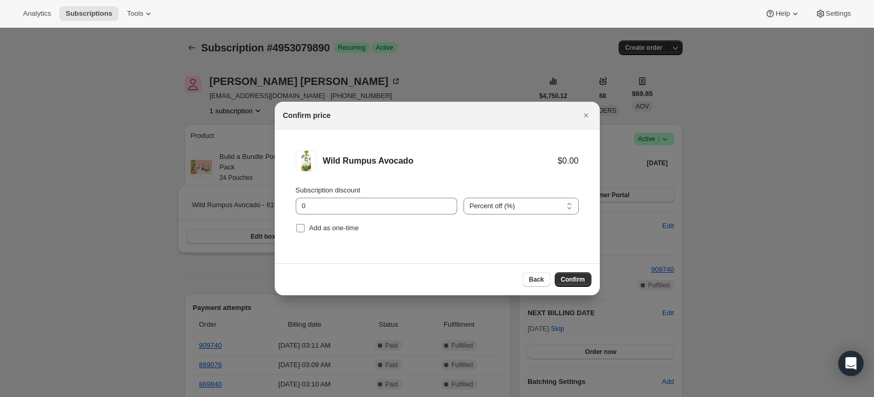
click at [323, 232] on span "Add as one-time" at bounding box center [334, 228] width 50 height 10
click at [305, 232] on input "Add as one-time" at bounding box center [300, 228] width 8 height 8
checkbox input "true"
click at [568, 276] on span "Confirm" at bounding box center [573, 279] width 24 height 8
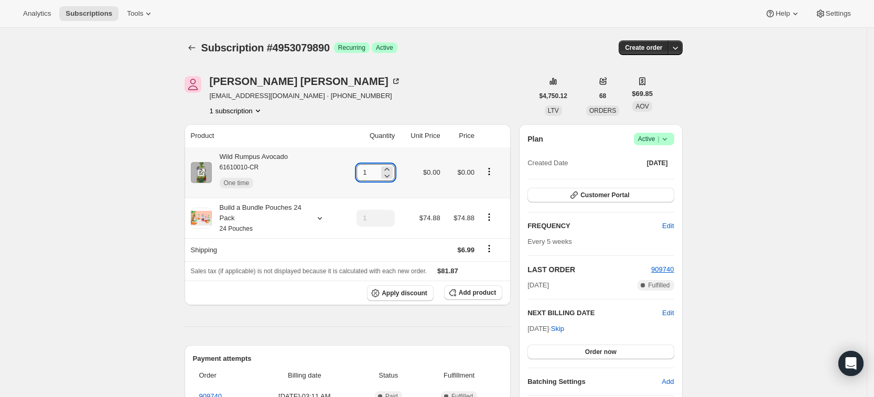
click at [379, 171] on input "1" at bounding box center [367, 172] width 23 height 17
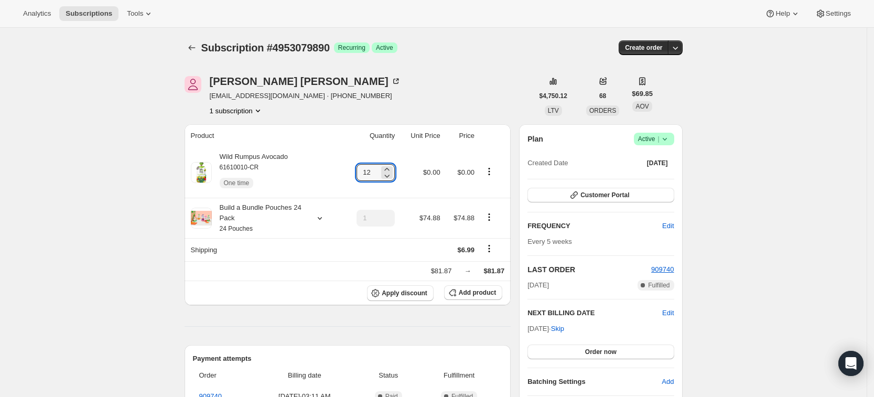
type input "12"
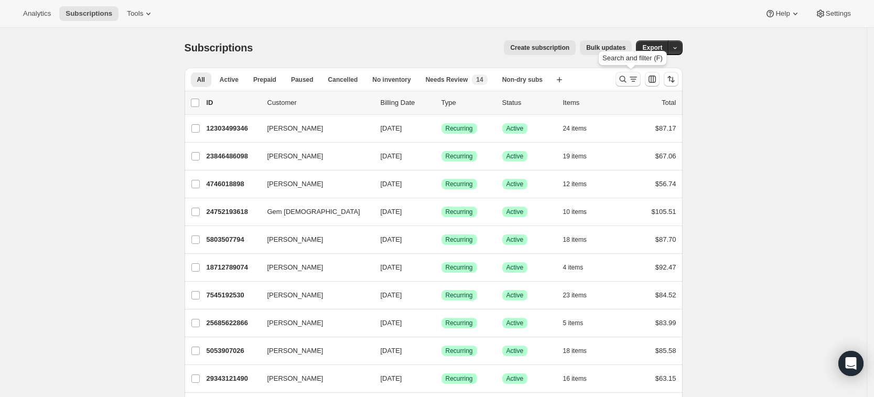
click at [625, 78] on icon "Search and filter results" at bounding box center [622, 79] width 10 height 10
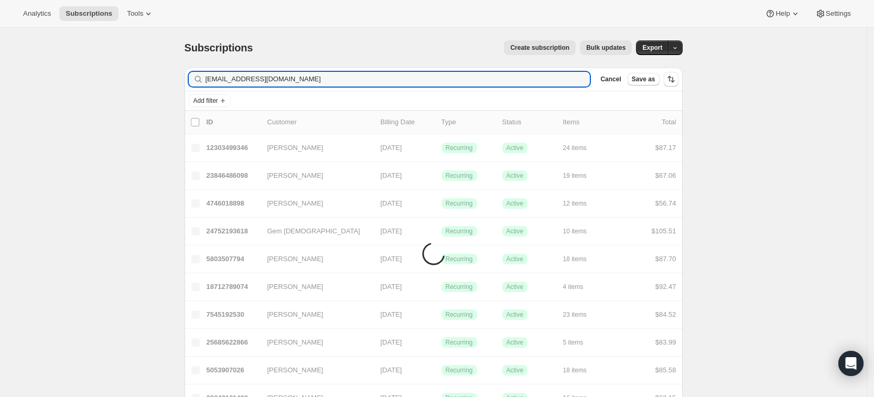
type input "[EMAIL_ADDRESS][DOMAIN_NAME]"
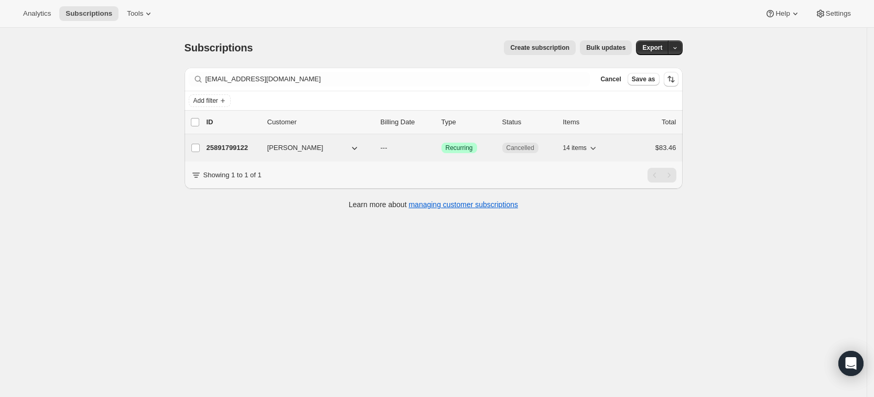
click at [241, 145] on p "25891799122" at bounding box center [233, 148] width 52 height 10
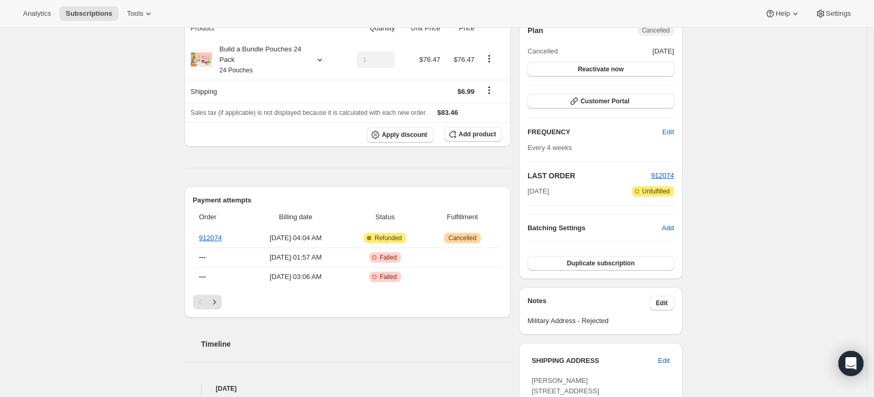
scroll to position [107, 0]
